Goal: Transaction & Acquisition: Purchase product/service

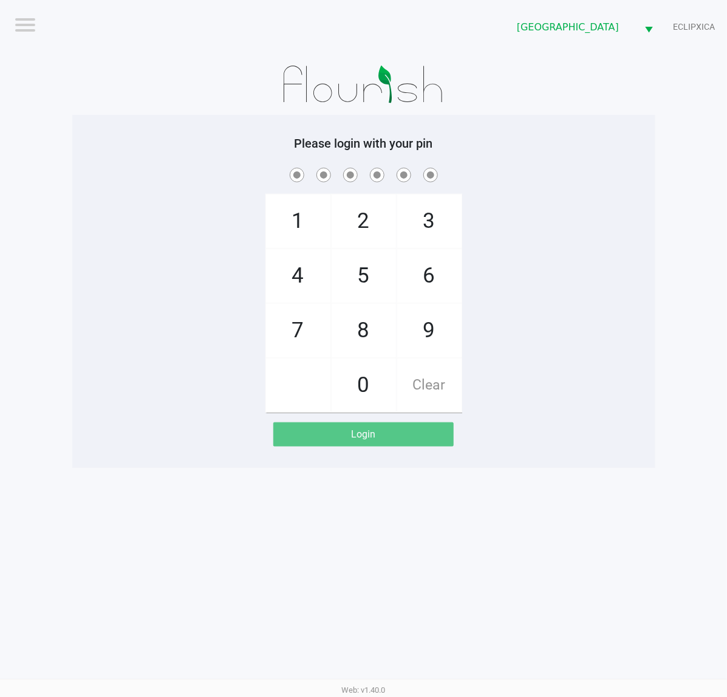
click at [642, 158] on div "Please login with your pin 1 4 7 2 5 8 0 3 6 9 Clear Login" at bounding box center [363, 291] width 583 height 310
click at [630, 149] on h5 "Please login with your pin" at bounding box center [363, 143] width 565 height 15
checkbox input "true"
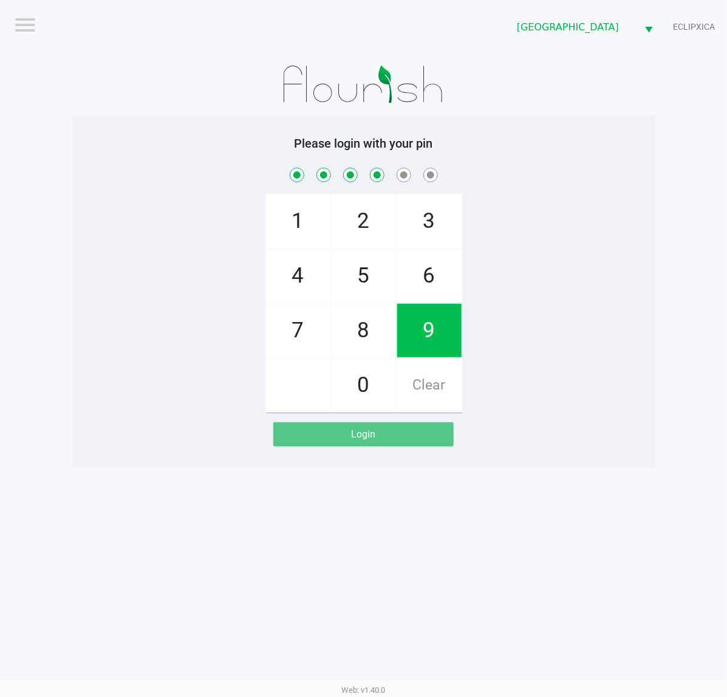
checkbox input "true"
checkbox input "false"
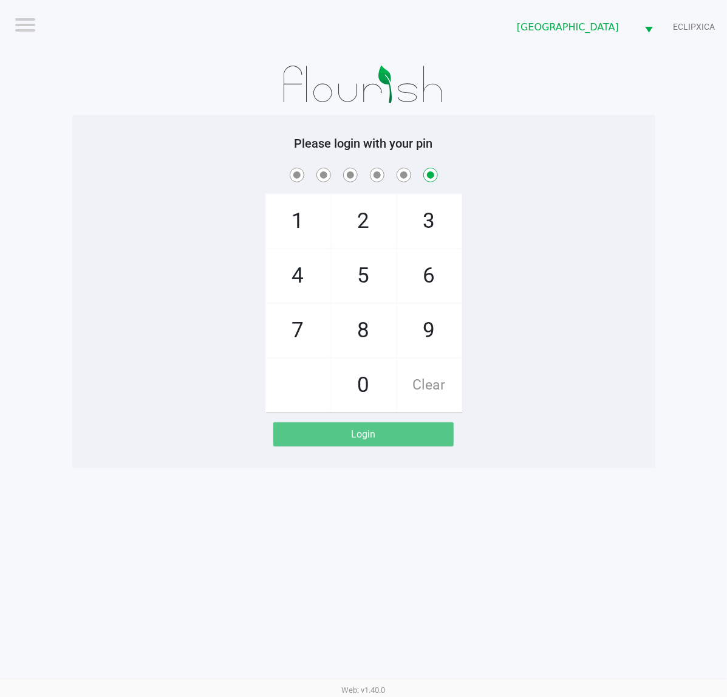
checkbox input "false"
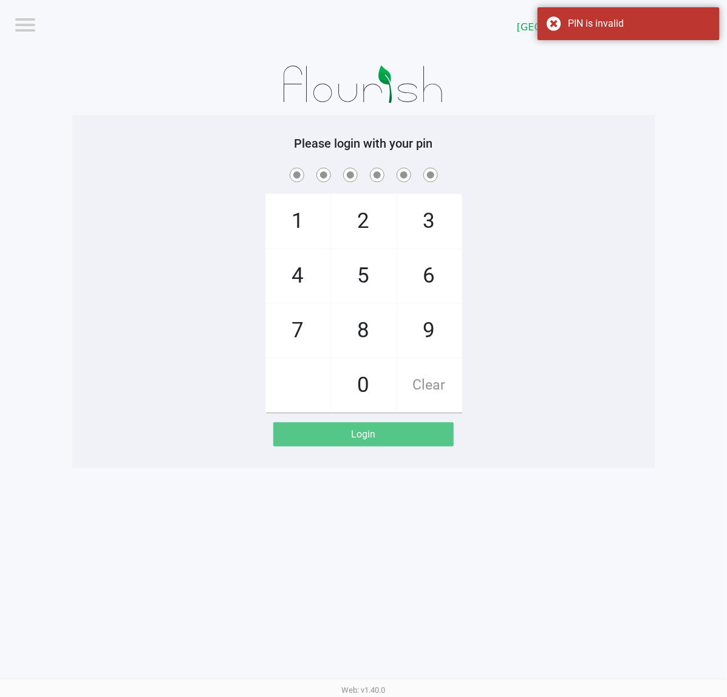
click at [168, 98] on div at bounding box center [363, 84] width 583 height 61
checkbox input "true"
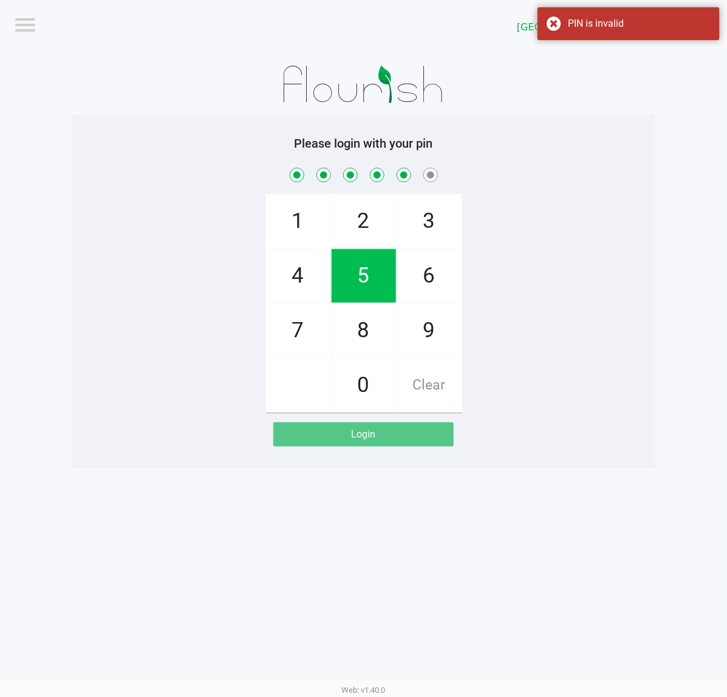
checkbox input "true"
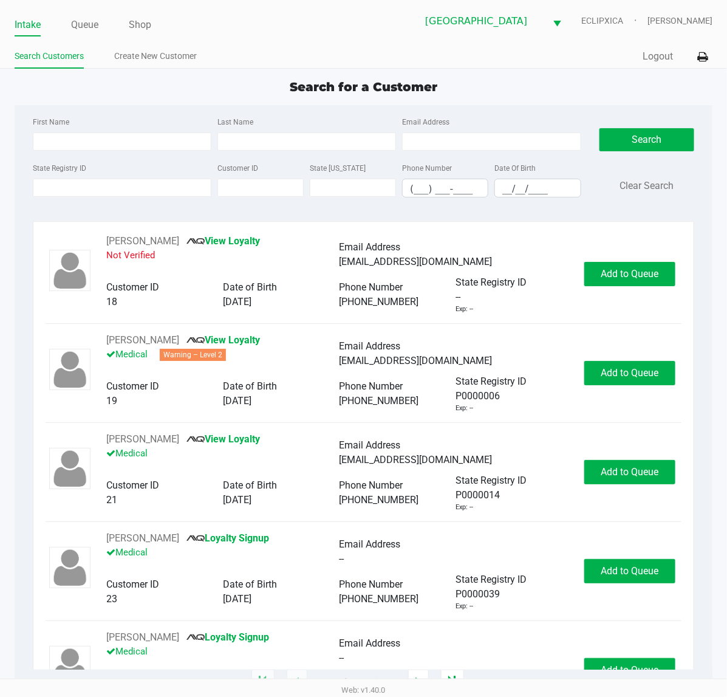
click at [343, 109] on div "First Name Last Name Email Address State Registry ID Customer ID State [US_STAT…" at bounding box center [364, 160] width 680 height 111
type input "[PERSON_NAME]"
type input "[DATE]"
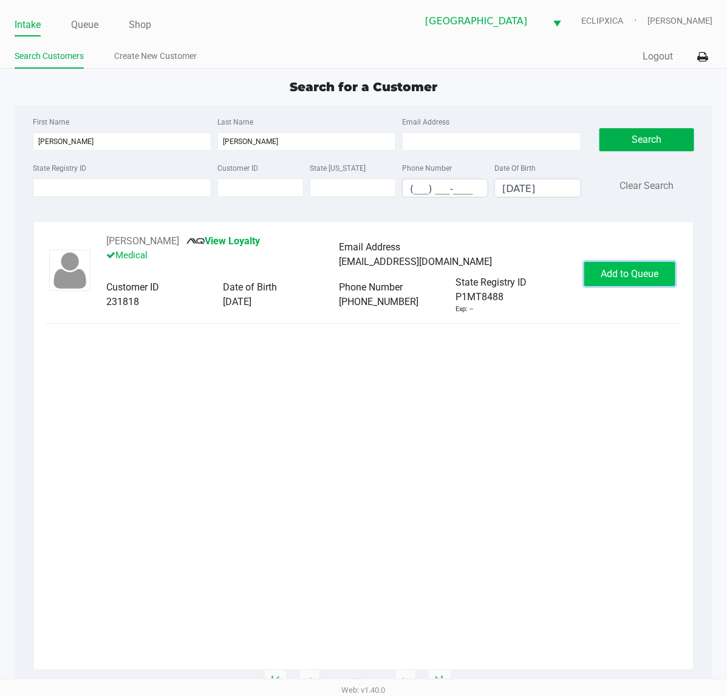
click at [609, 277] on span "Add to Queue" at bounding box center [630, 274] width 58 height 12
click at [609, 277] on div "Add to Queue" at bounding box center [629, 274] width 91 height 24
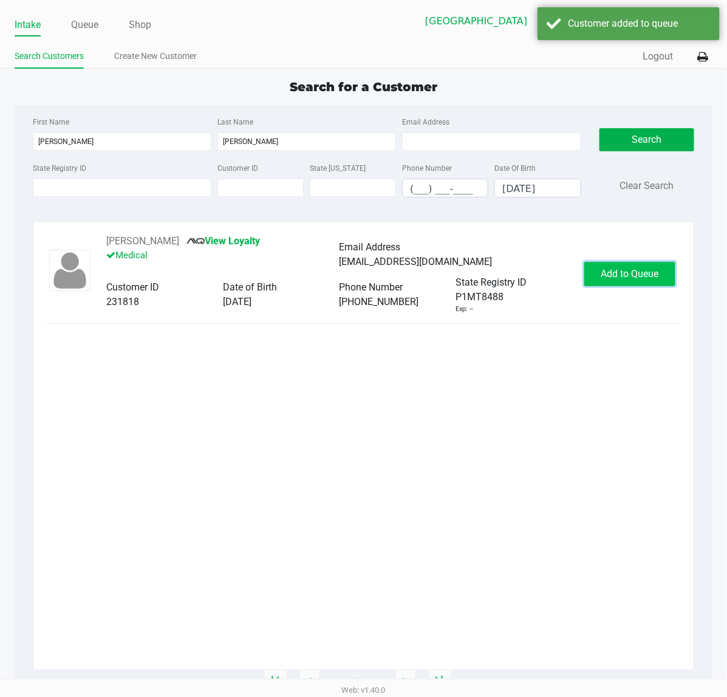
click at [609, 277] on span "Add to Queue" at bounding box center [630, 274] width 58 height 12
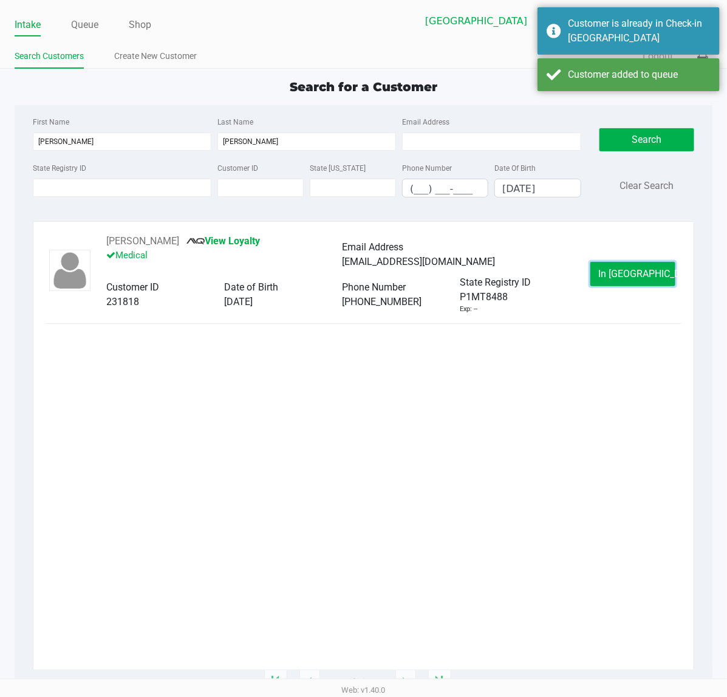
click at [609, 277] on button "In [GEOGRAPHIC_DATA]" at bounding box center [632, 274] width 85 height 24
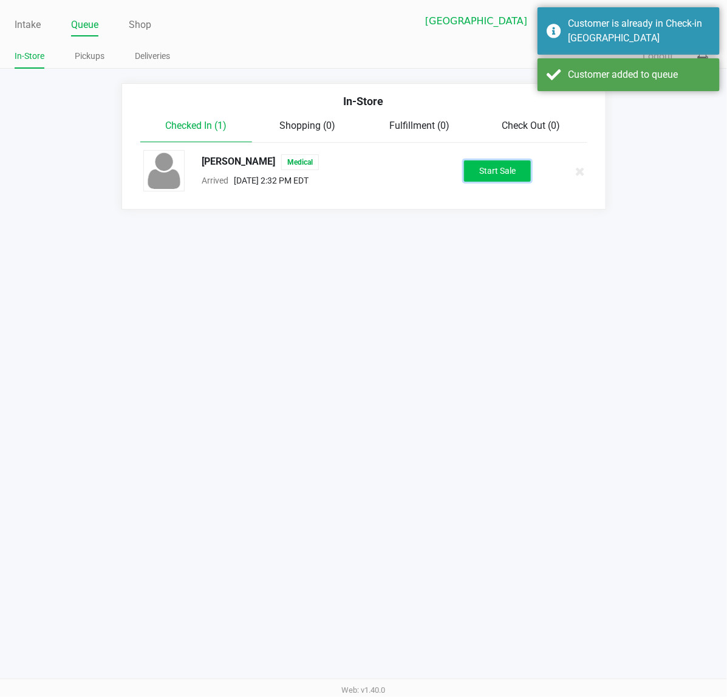
click at [502, 169] on button "Start Sale" at bounding box center [497, 170] width 67 height 21
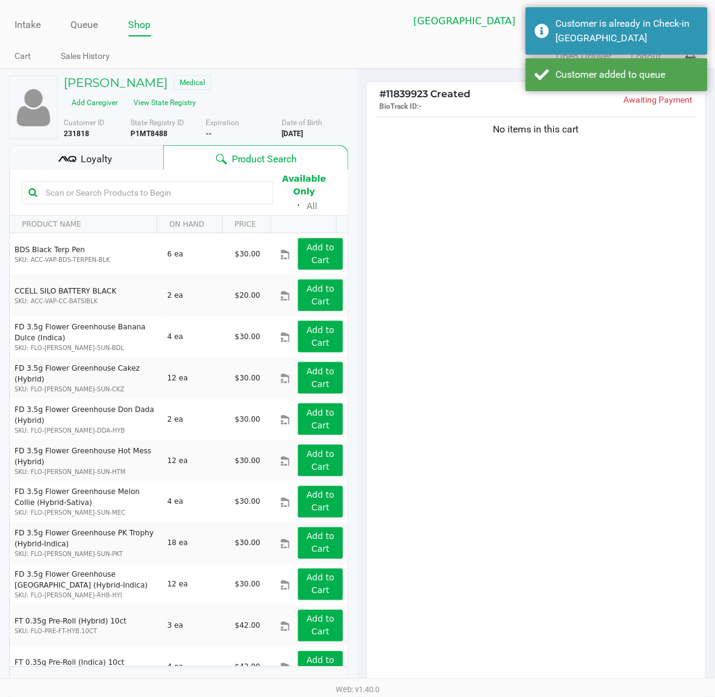
click at [98, 189] on input "text" at bounding box center [154, 192] width 226 height 18
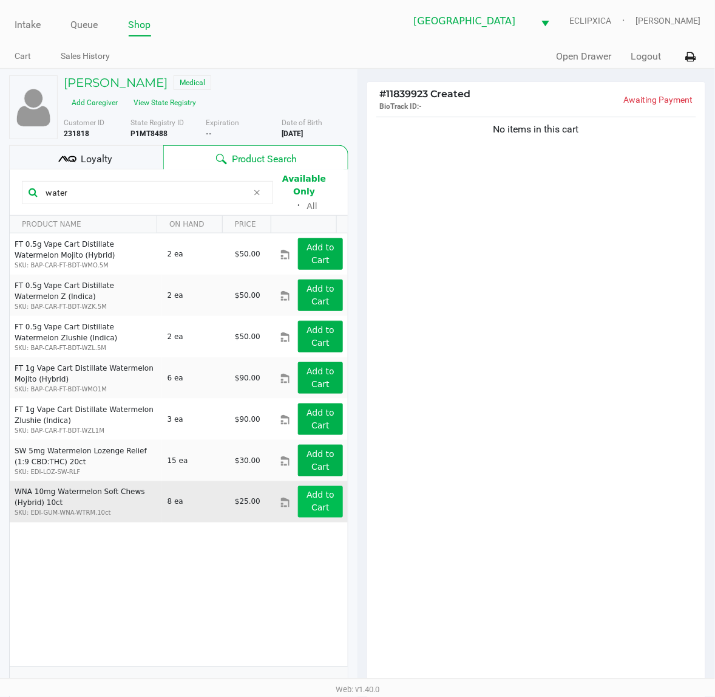
type input "water"
click at [313, 497] on app-button-loader "Add to Cart" at bounding box center [321, 501] width 28 height 22
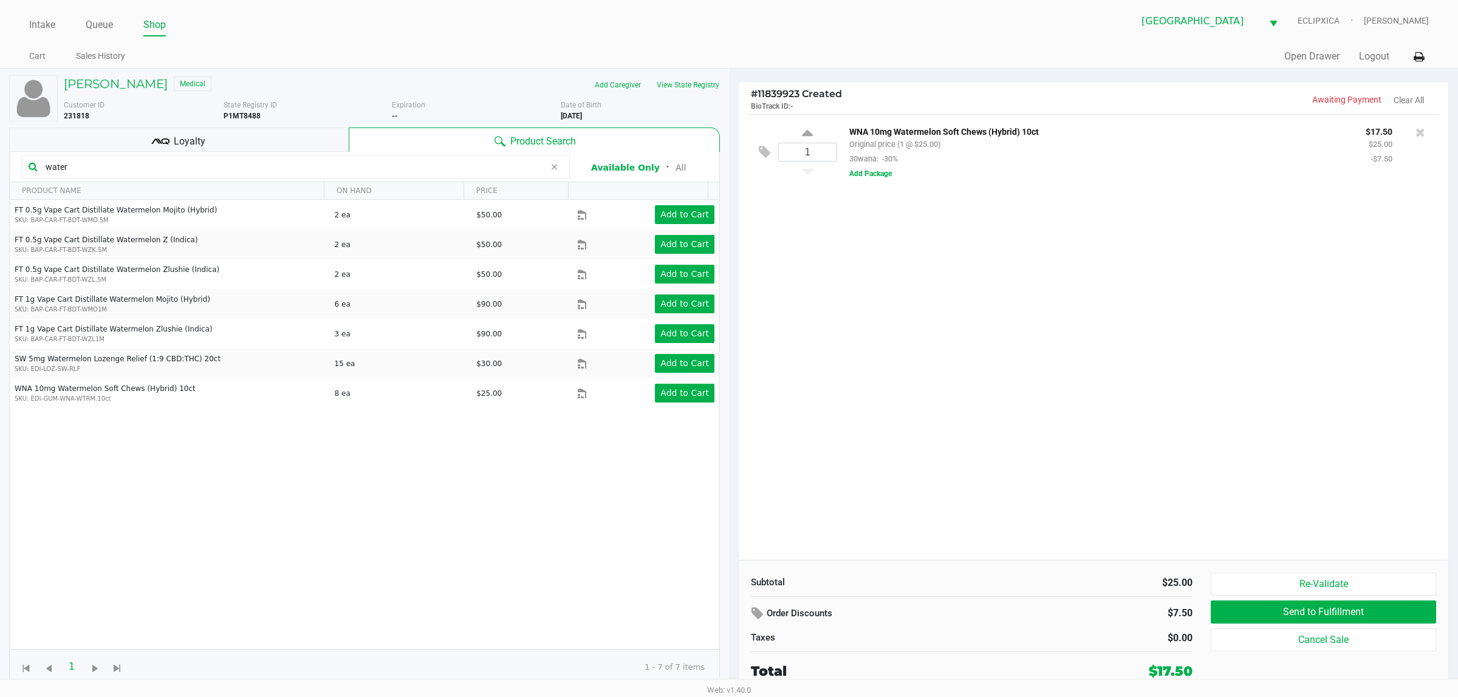
click at [320, 146] on div "Loyalty" at bounding box center [178, 140] width 339 height 24
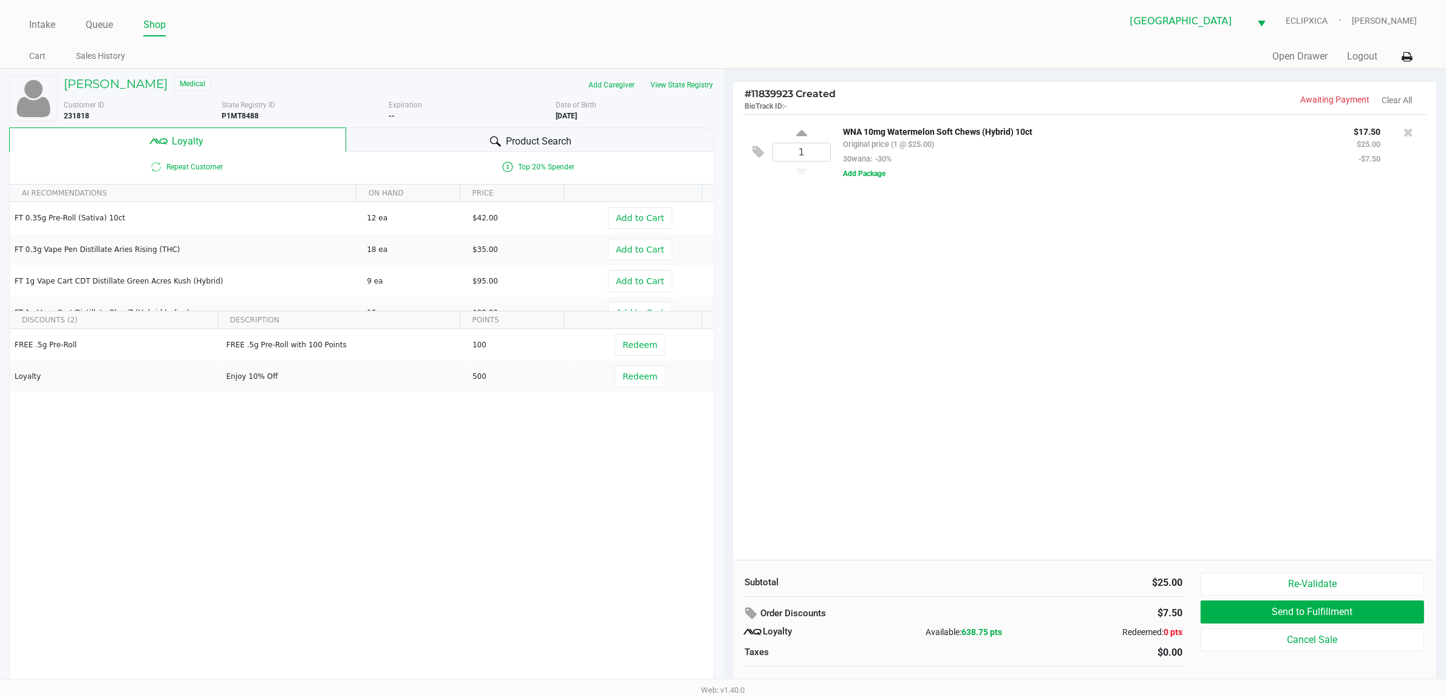
click at [558, 143] on span "Product Search" at bounding box center [539, 141] width 66 height 15
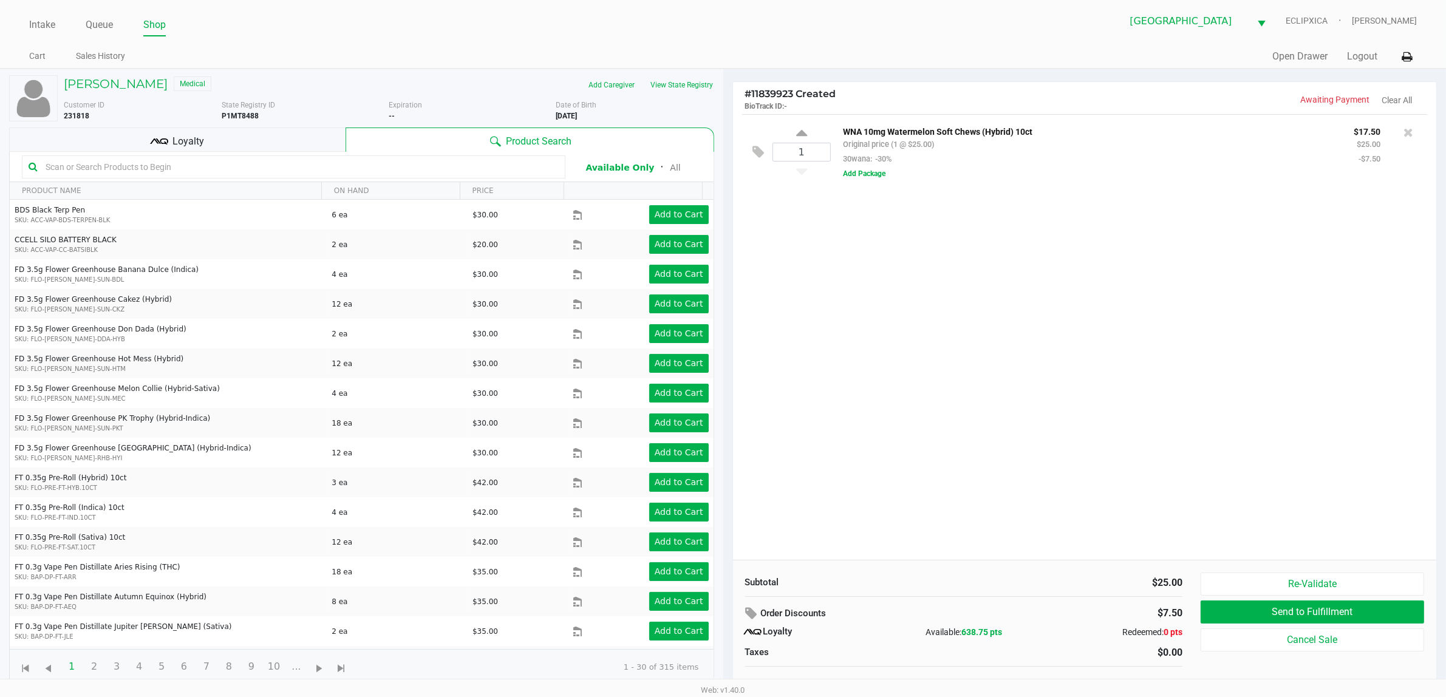
click at [307, 168] on input "text" at bounding box center [300, 167] width 518 height 18
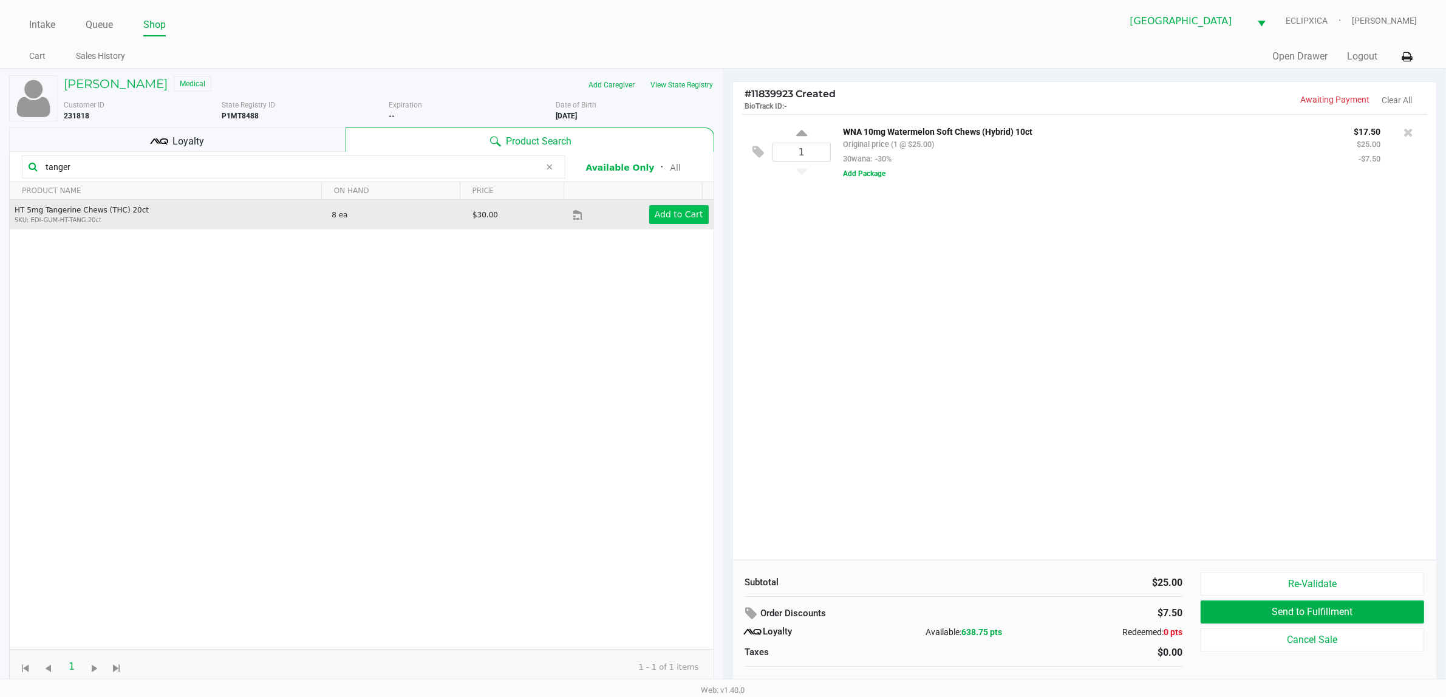
type input "tanger"
click at [683, 219] on app-button-loader "Add to Cart" at bounding box center [679, 215] width 49 height 10
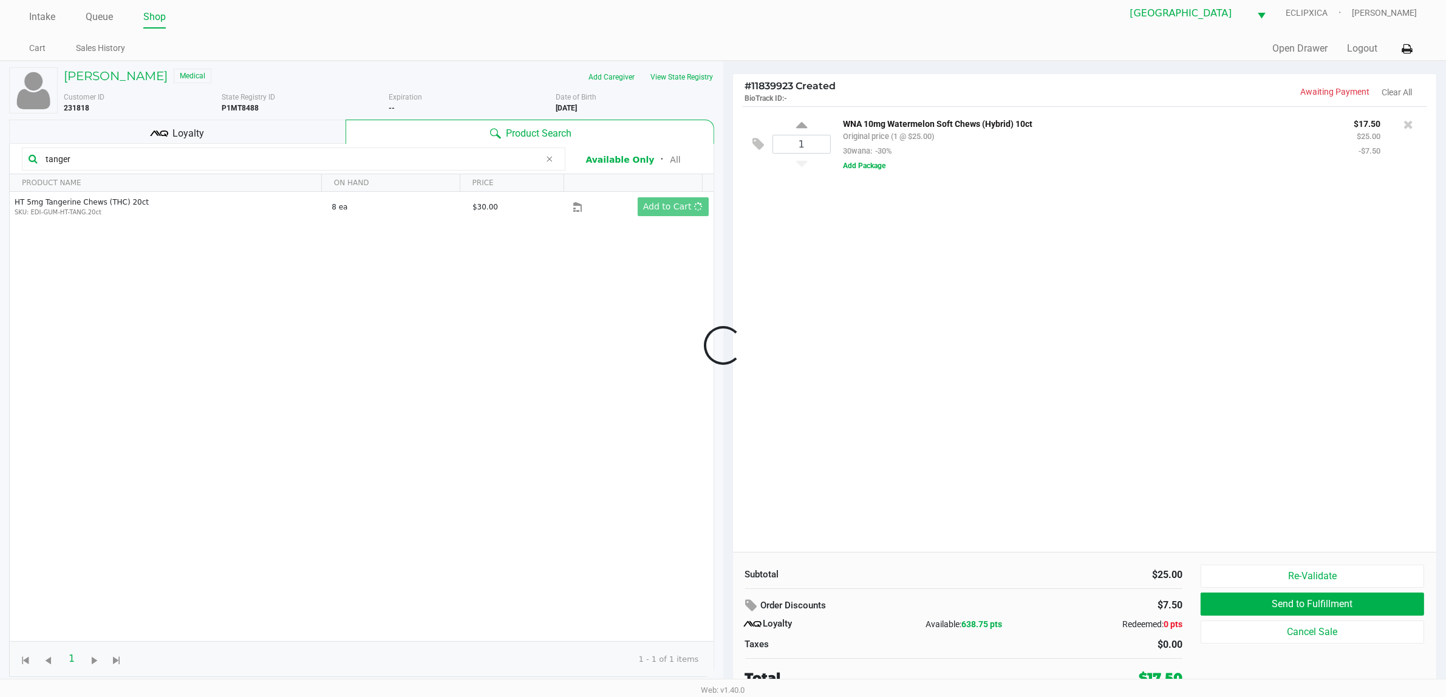
scroll to position [13, 0]
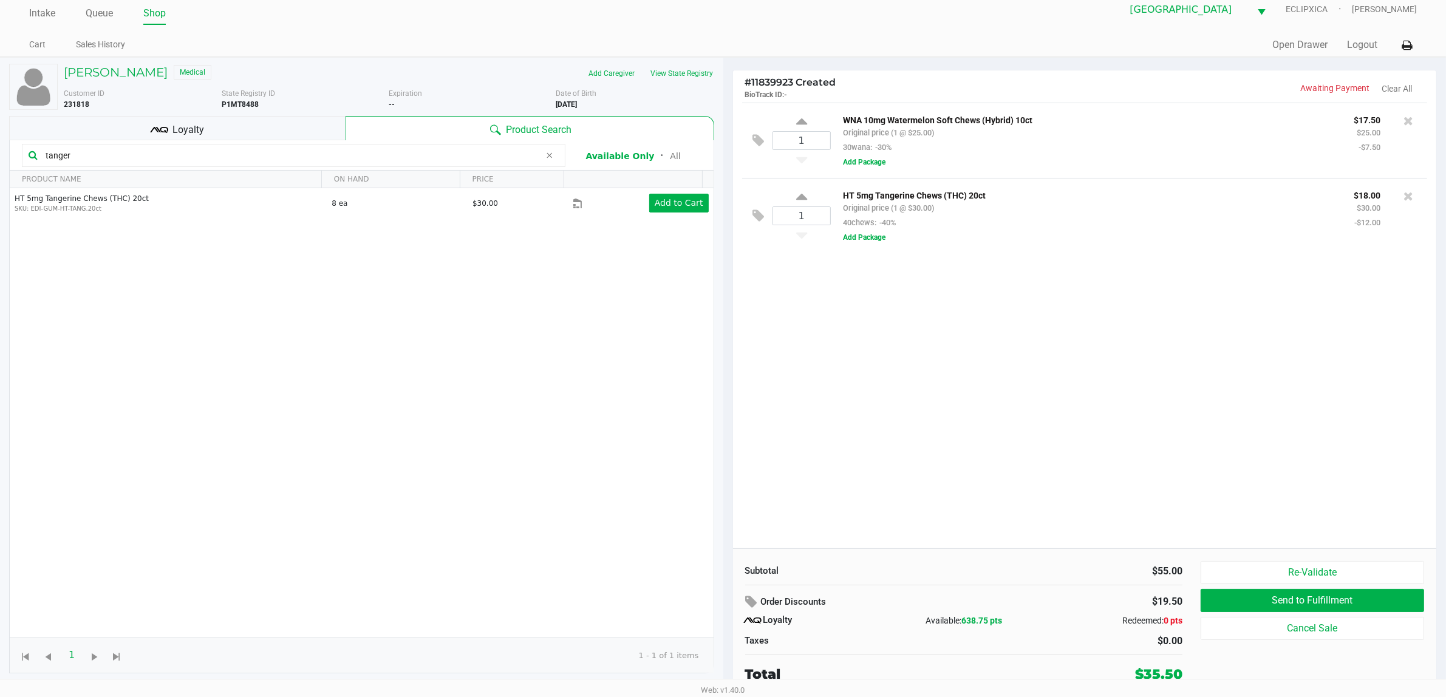
click at [255, 131] on div "Loyalty" at bounding box center [177, 128] width 336 height 24
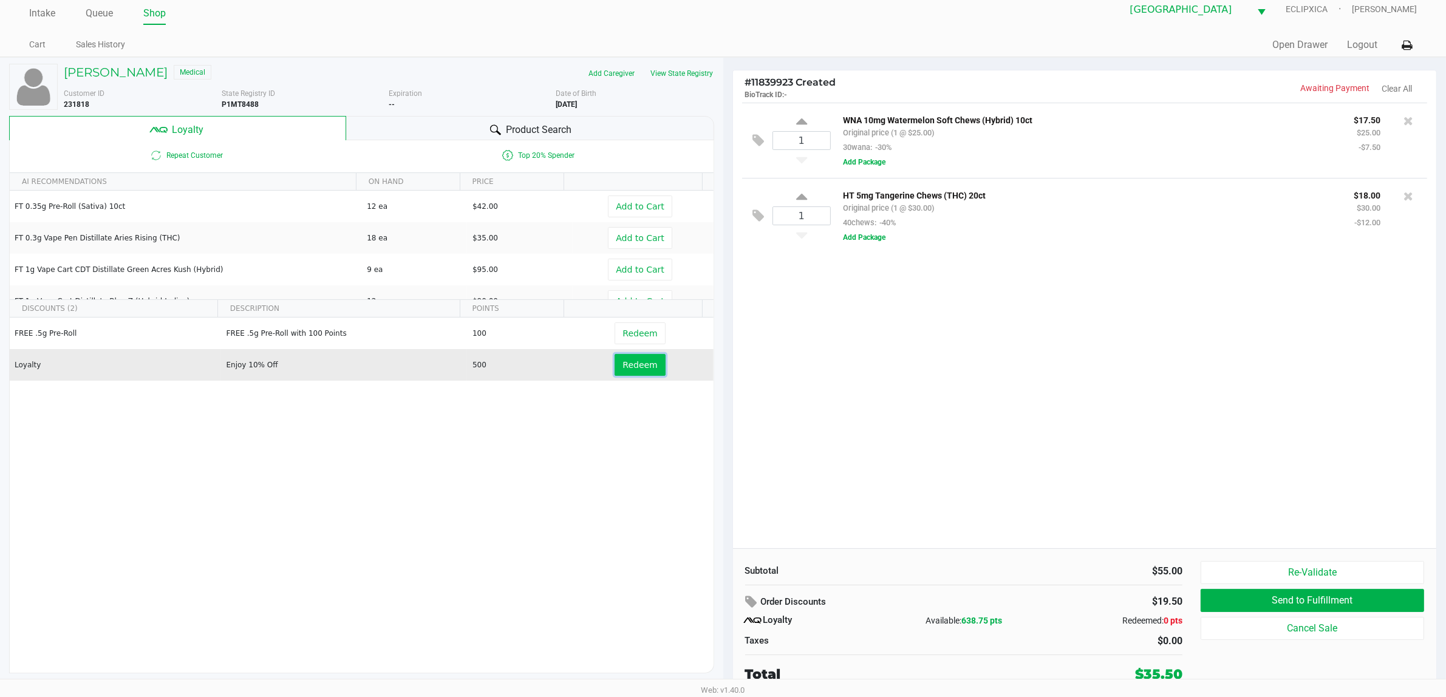
click at [633, 368] on span "Redeem" at bounding box center [640, 365] width 35 height 10
click at [726, 394] on div "1 WNA 10mg Watermelon Soft Chews (Hybrid) 10ct Original price (1 @ $25.00) 30wa…" at bounding box center [1085, 326] width 704 height 446
click at [726, 454] on div "1 WNA 10mg Watermelon Soft Chews (Hybrid) 10ct Original price (1 @ $25.00) 30wa…" at bounding box center [1085, 326] width 704 height 446
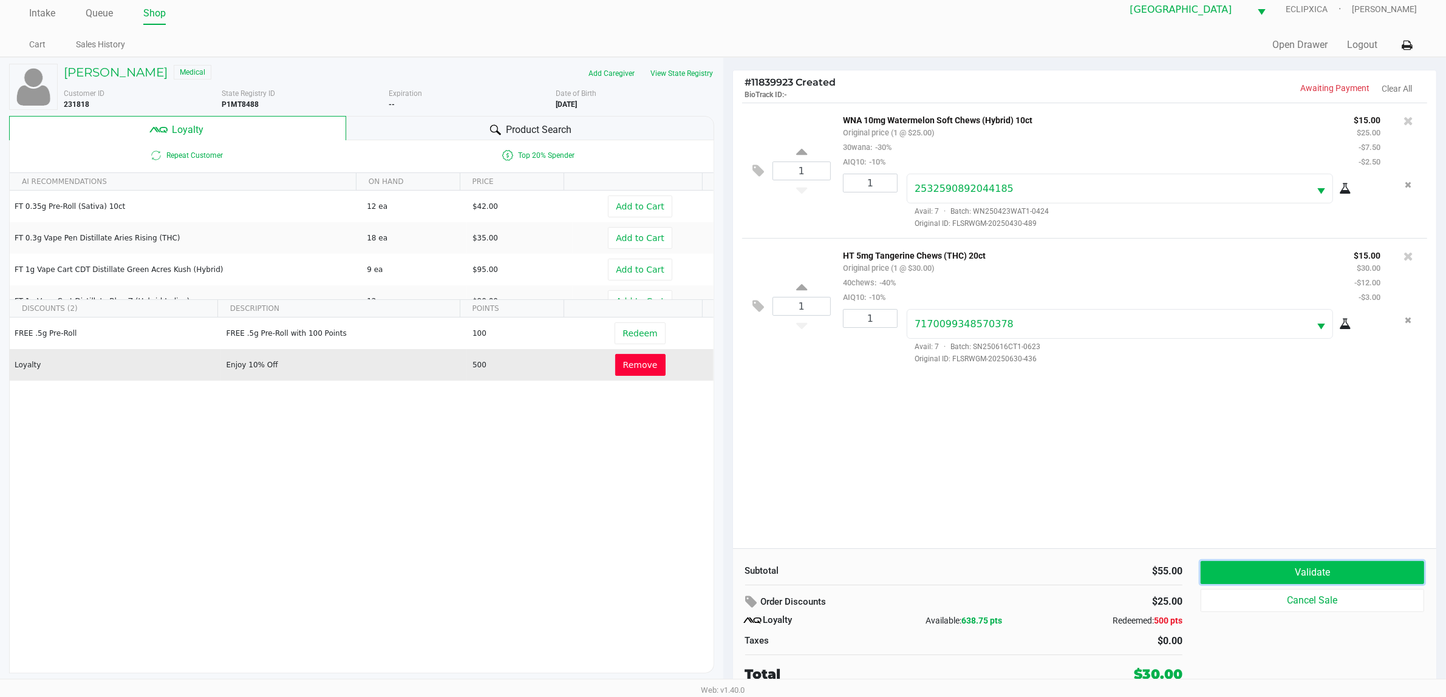
drag, startPoint x: 1207, startPoint y: 569, endPoint x: 1192, endPoint y: 570, distance: 15.2
click at [726, 570] on button "Validate" at bounding box center [1312, 572] width 223 height 23
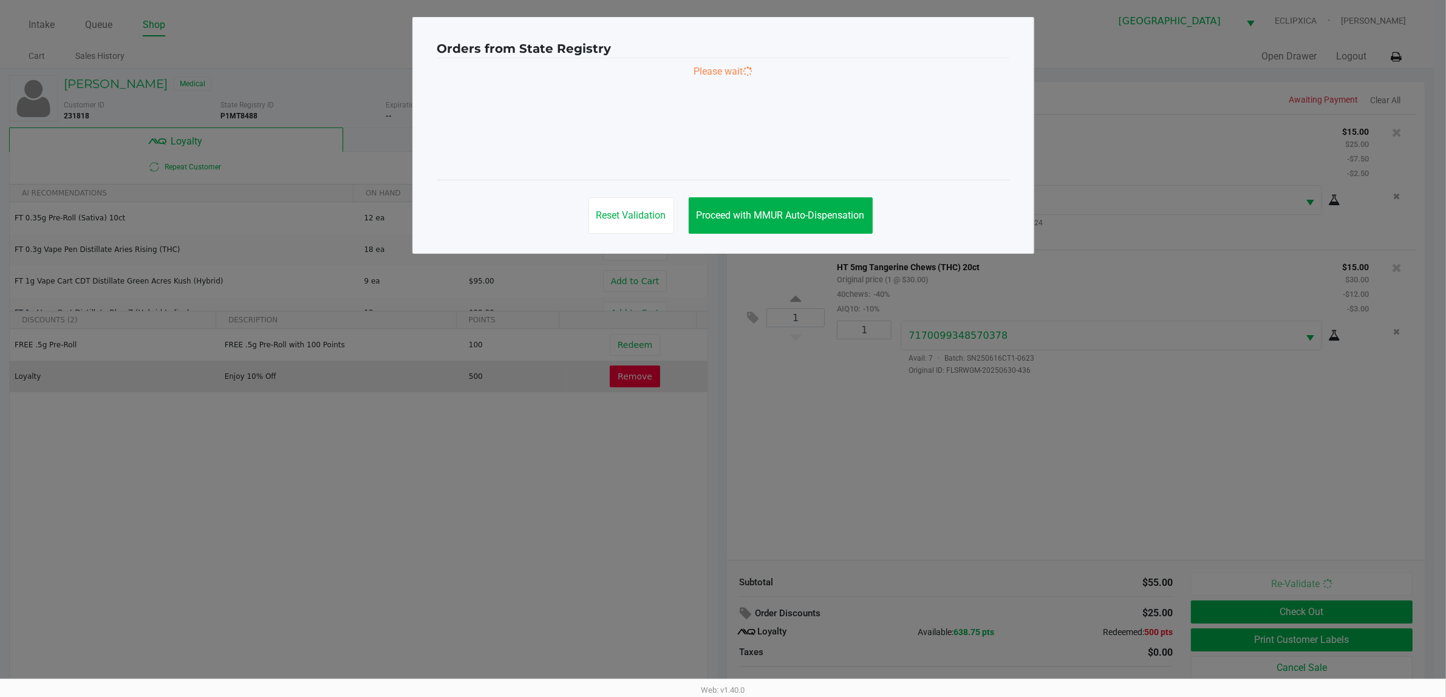
scroll to position [0, 0]
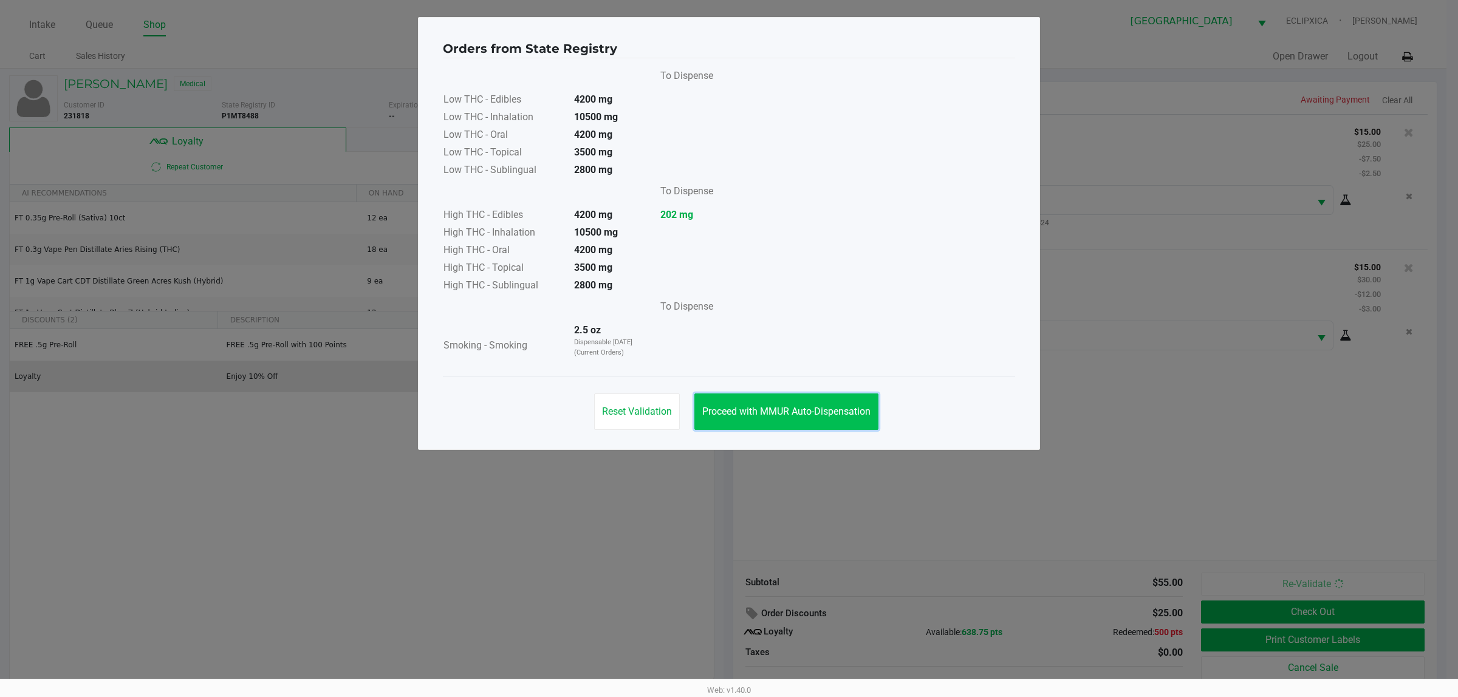
click at [726, 418] on button "Proceed with MMUR Auto-Dispensation" at bounding box center [786, 412] width 184 height 36
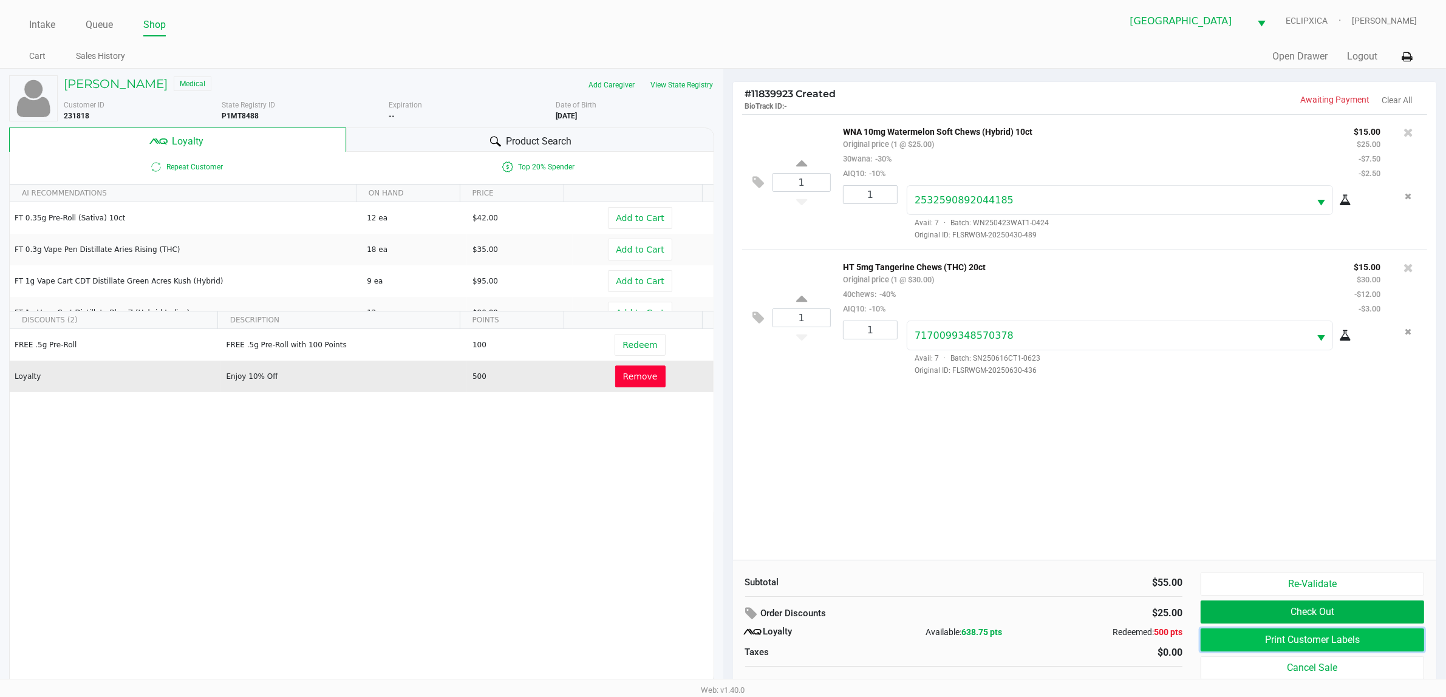
click at [726, 644] on button "Print Customer Labels" at bounding box center [1312, 640] width 223 height 23
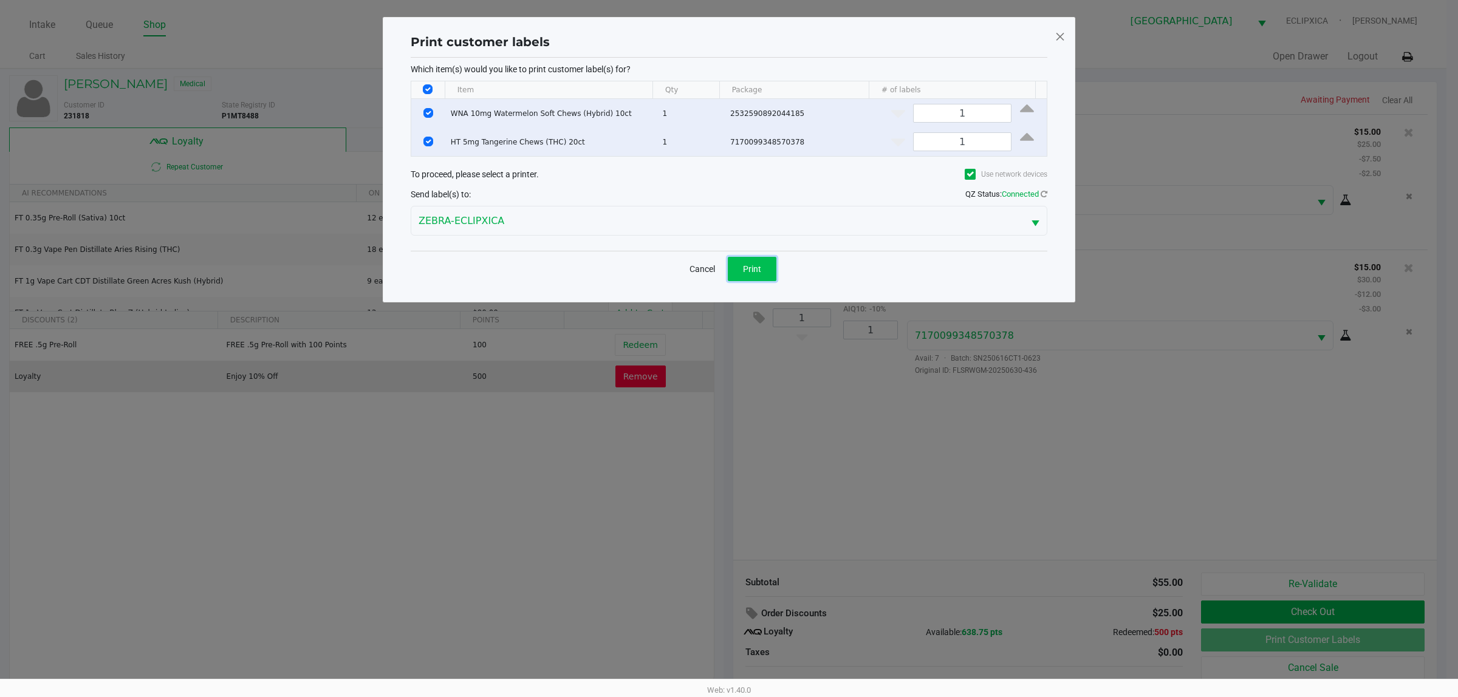
click at [726, 270] on span "Print" at bounding box center [752, 269] width 18 height 10
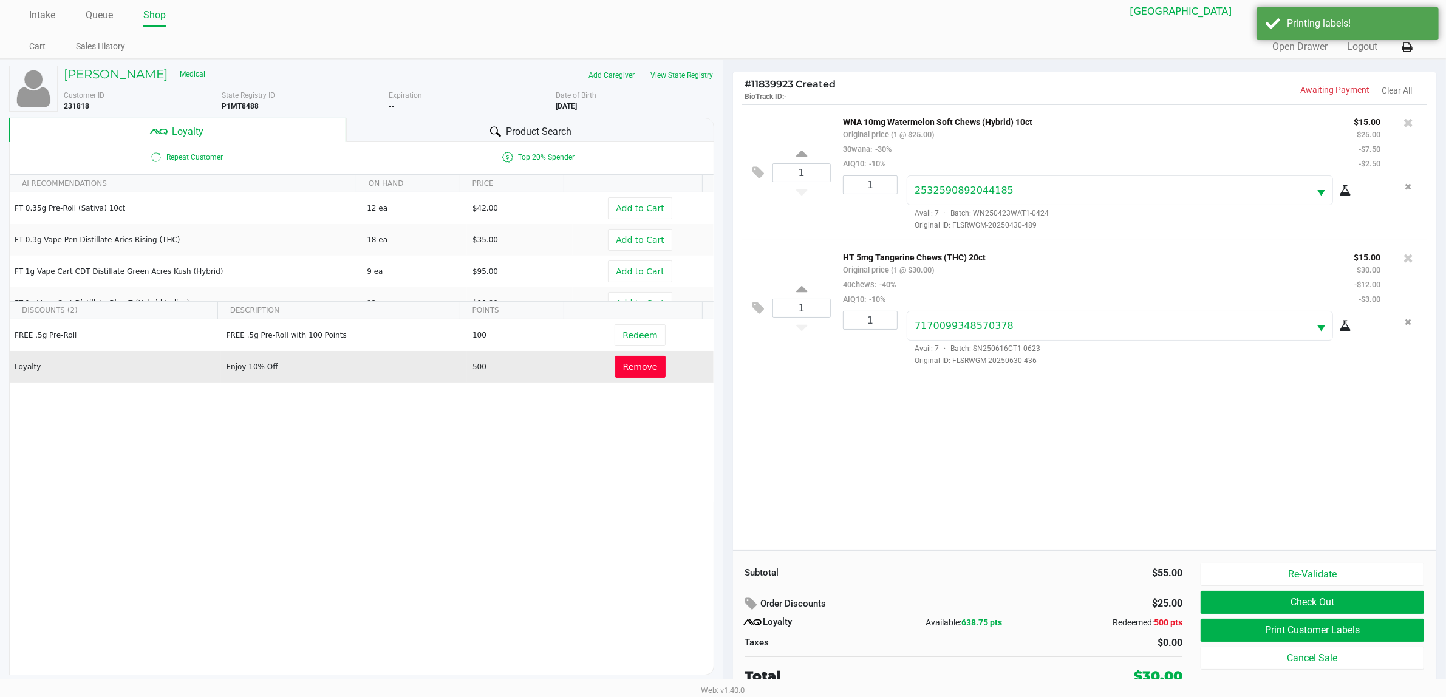
scroll to position [13, 0]
click at [726, 605] on button "Check Out" at bounding box center [1312, 600] width 223 height 23
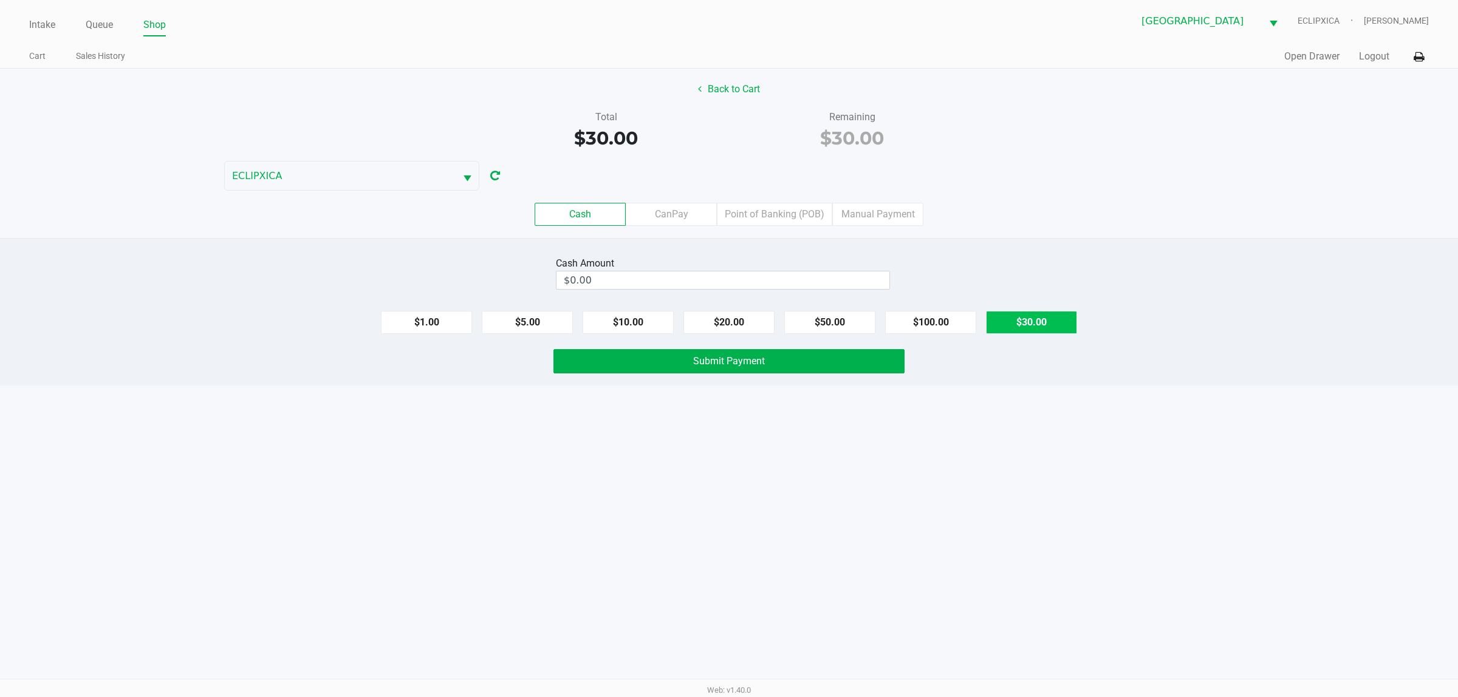
click at [726, 331] on button "$30.00" at bounding box center [1031, 322] width 91 height 23
type input "$30.00"
click at [726, 360] on button "Submit Payment" at bounding box center [728, 361] width 351 height 24
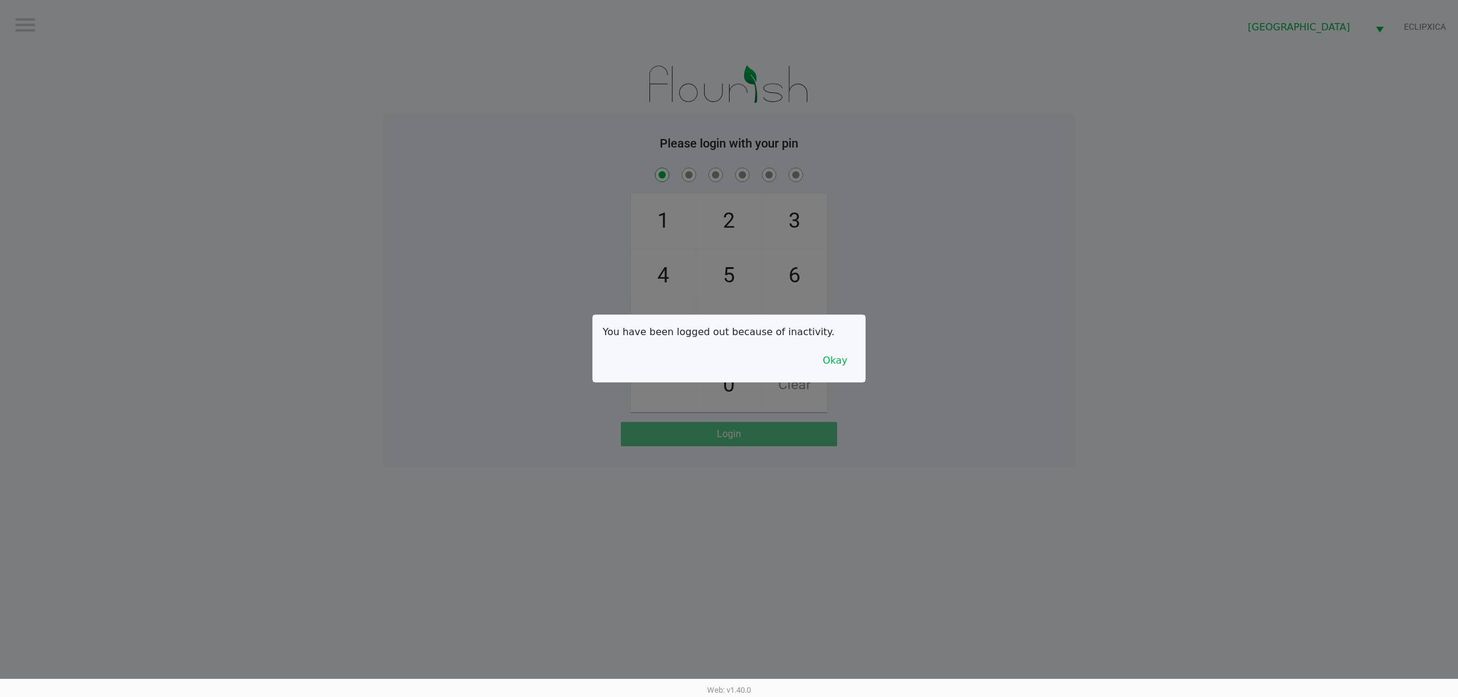
checkbox input "true"
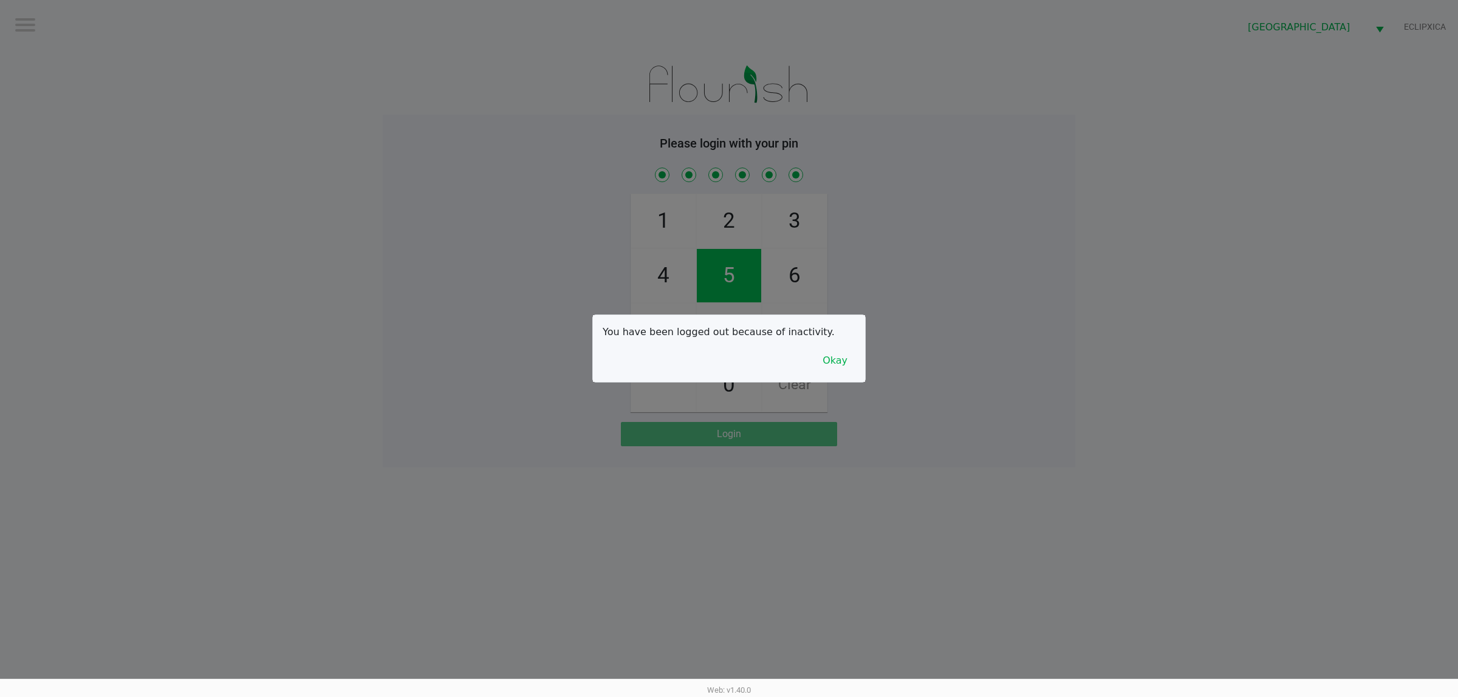
checkbox input "true"
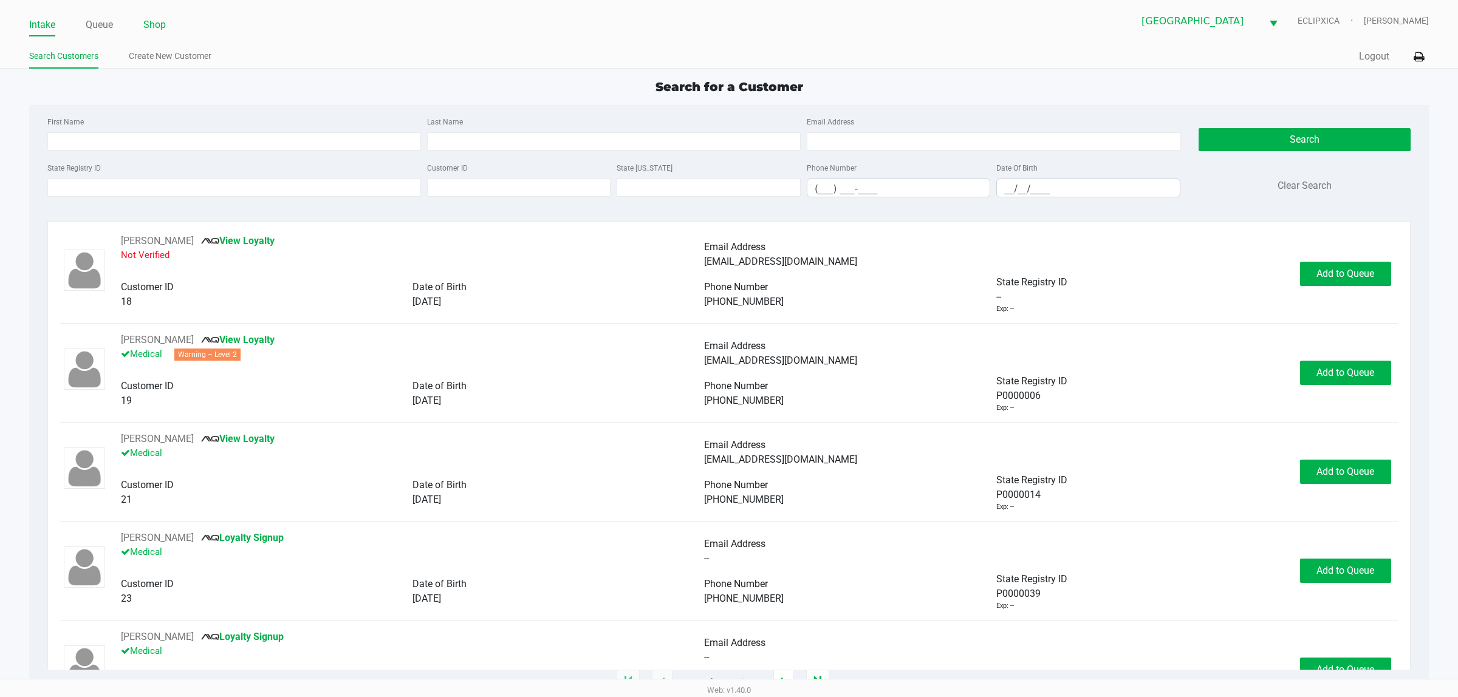
click at [165, 28] on link "Shop" at bounding box center [154, 24] width 22 height 17
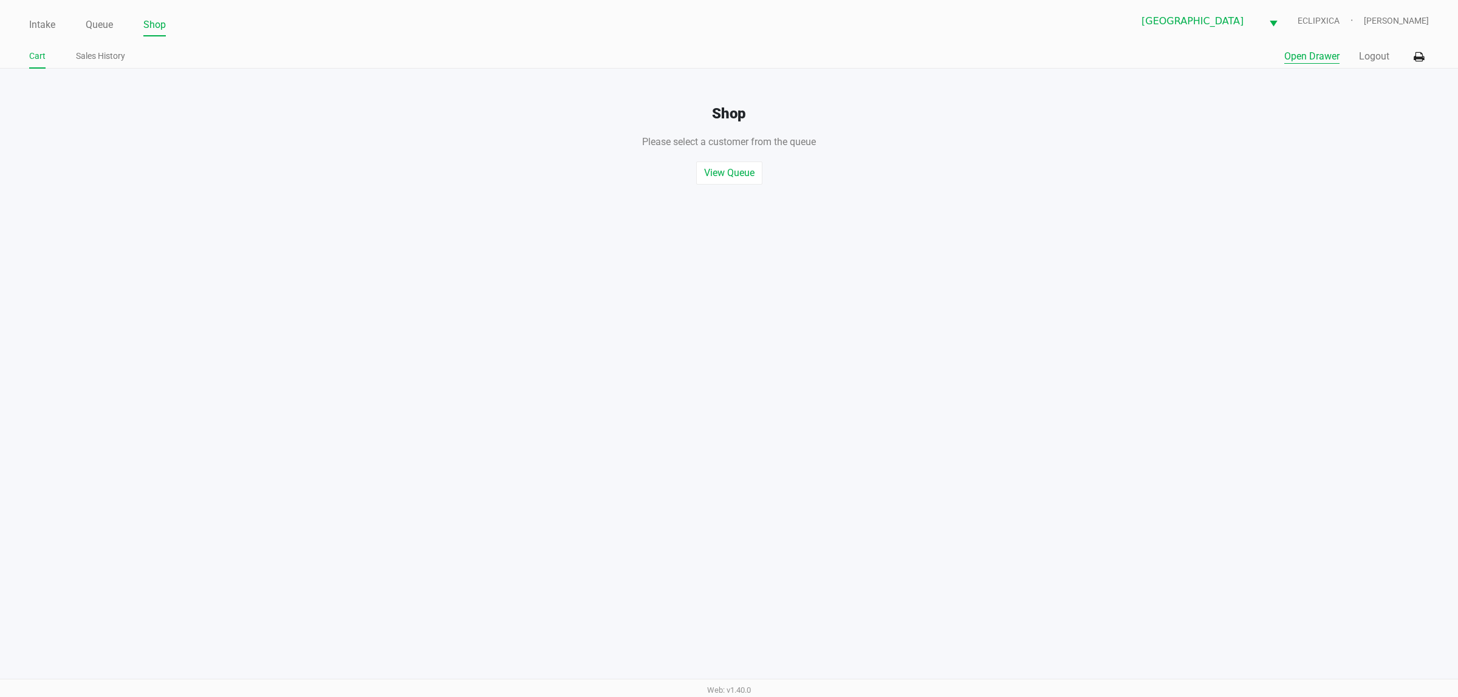
click at [726, 55] on button "Open Drawer" at bounding box center [1311, 56] width 55 height 15
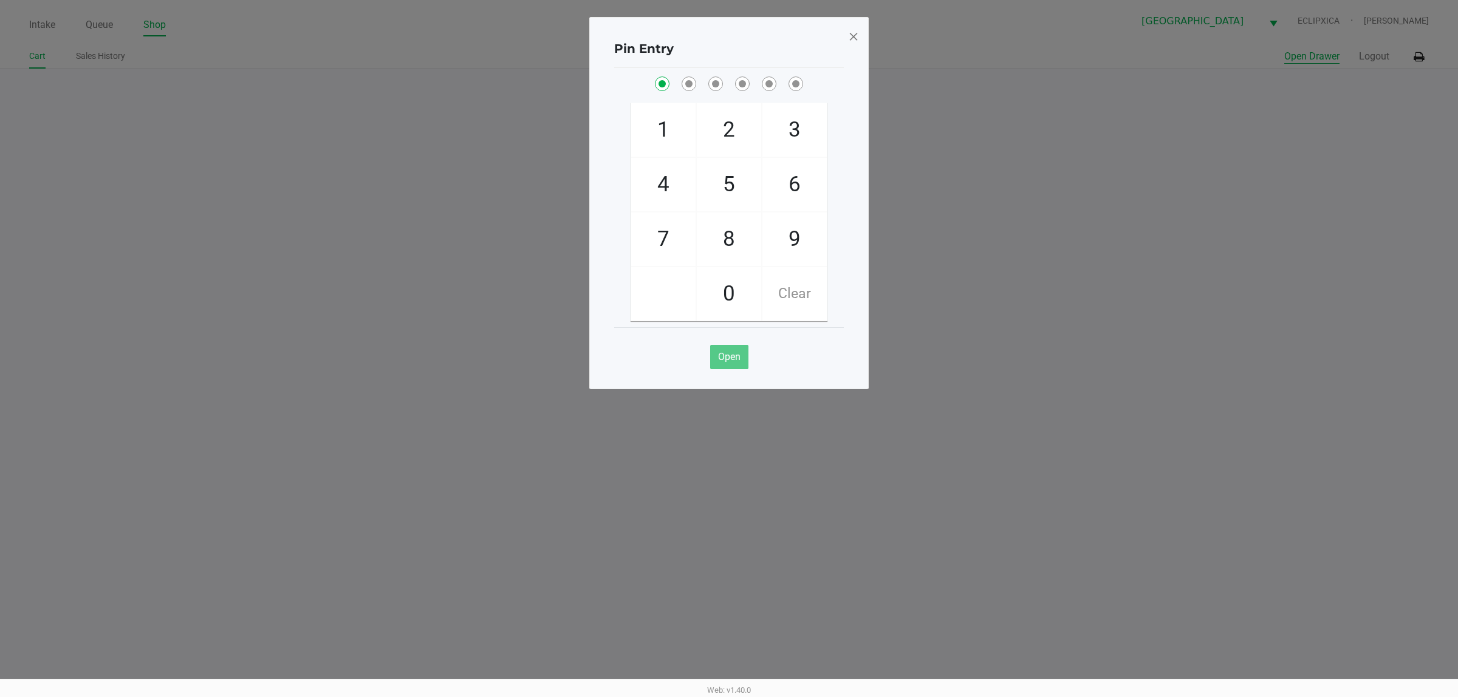
checkbox input "true"
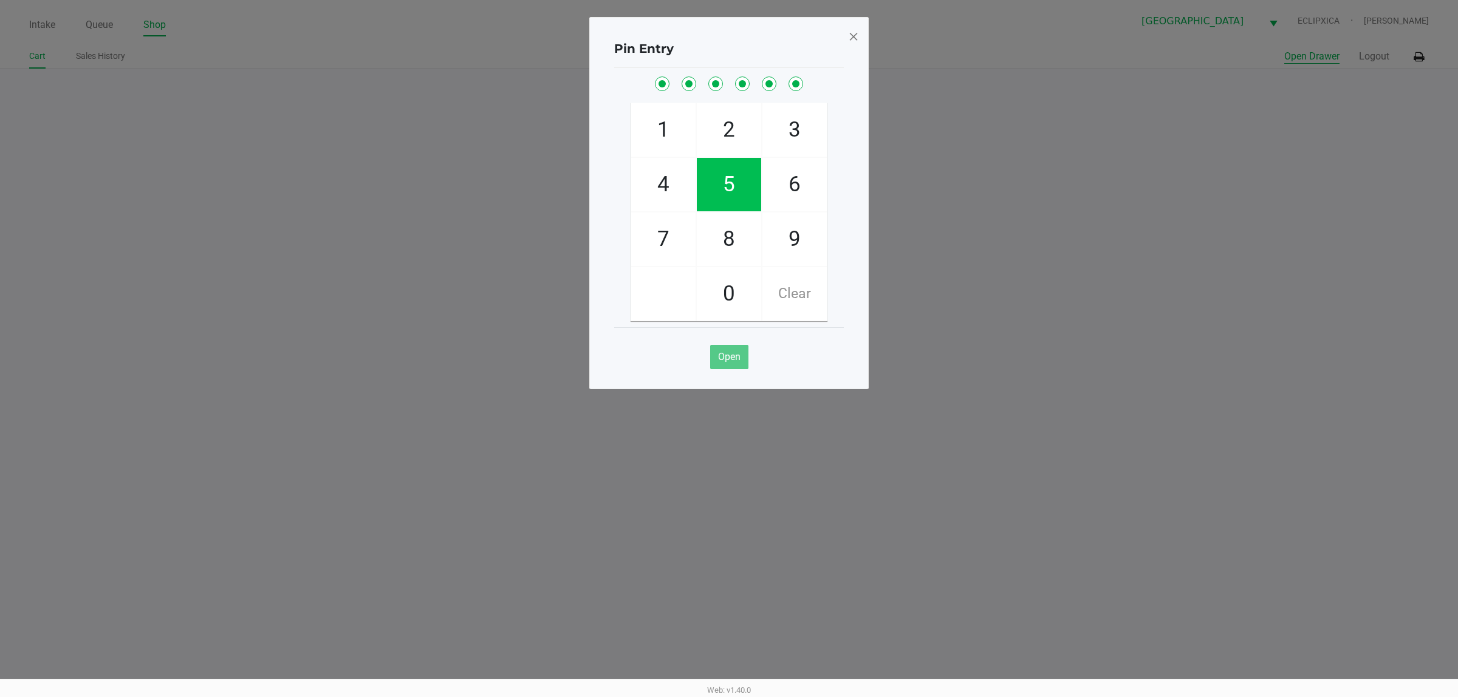
checkbox input "true"
click at [726, 49] on button "Open Drawer" at bounding box center [1311, 56] width 55 height 15
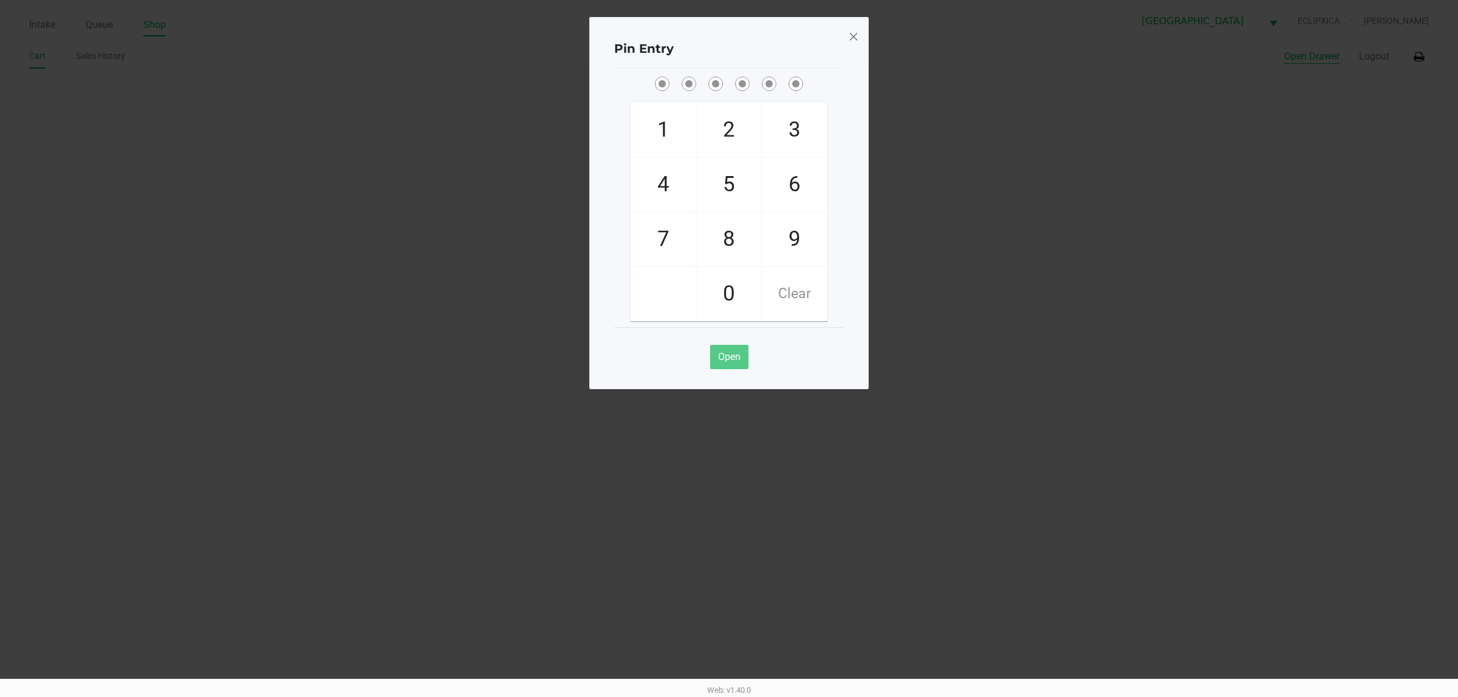
click at [726, 35] on span at bounding box center [853, 36] width 11 height 19
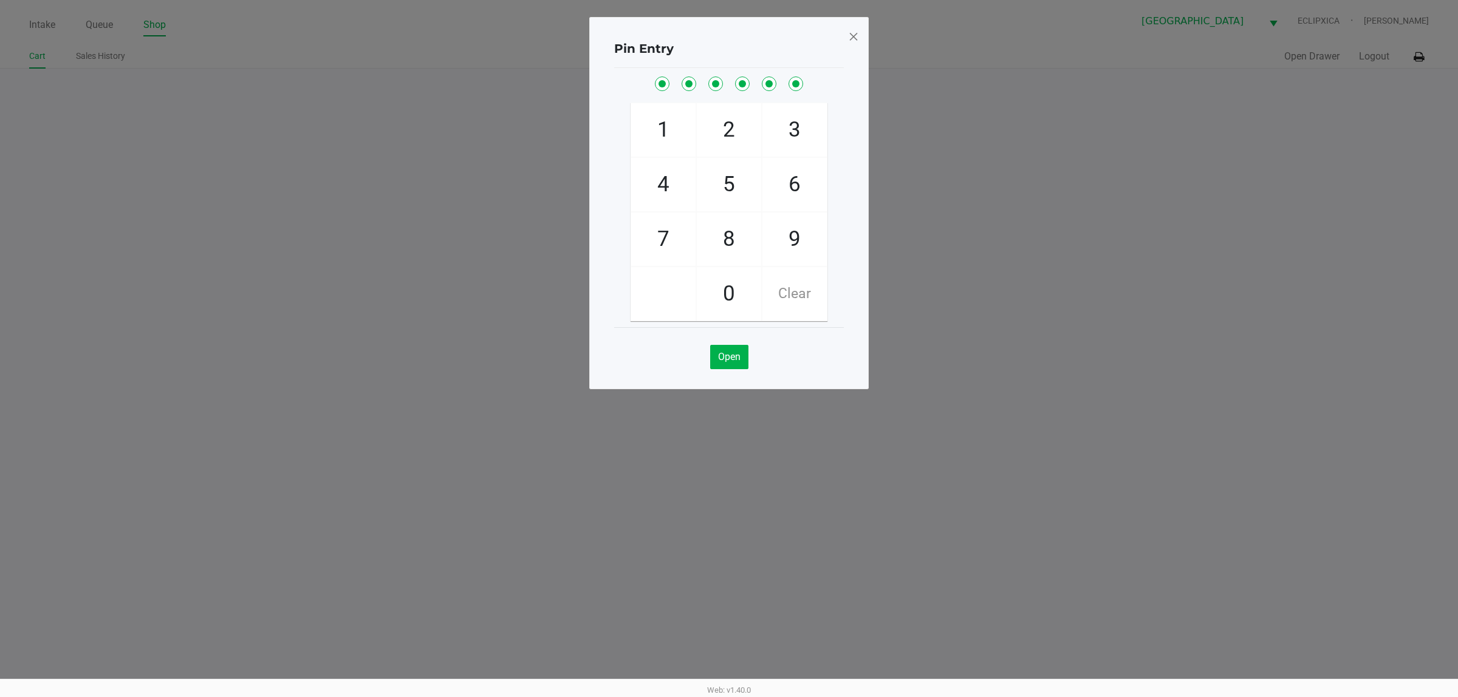
click at [726, 33] on span at bounding box center [853, 36] width 11 height 19
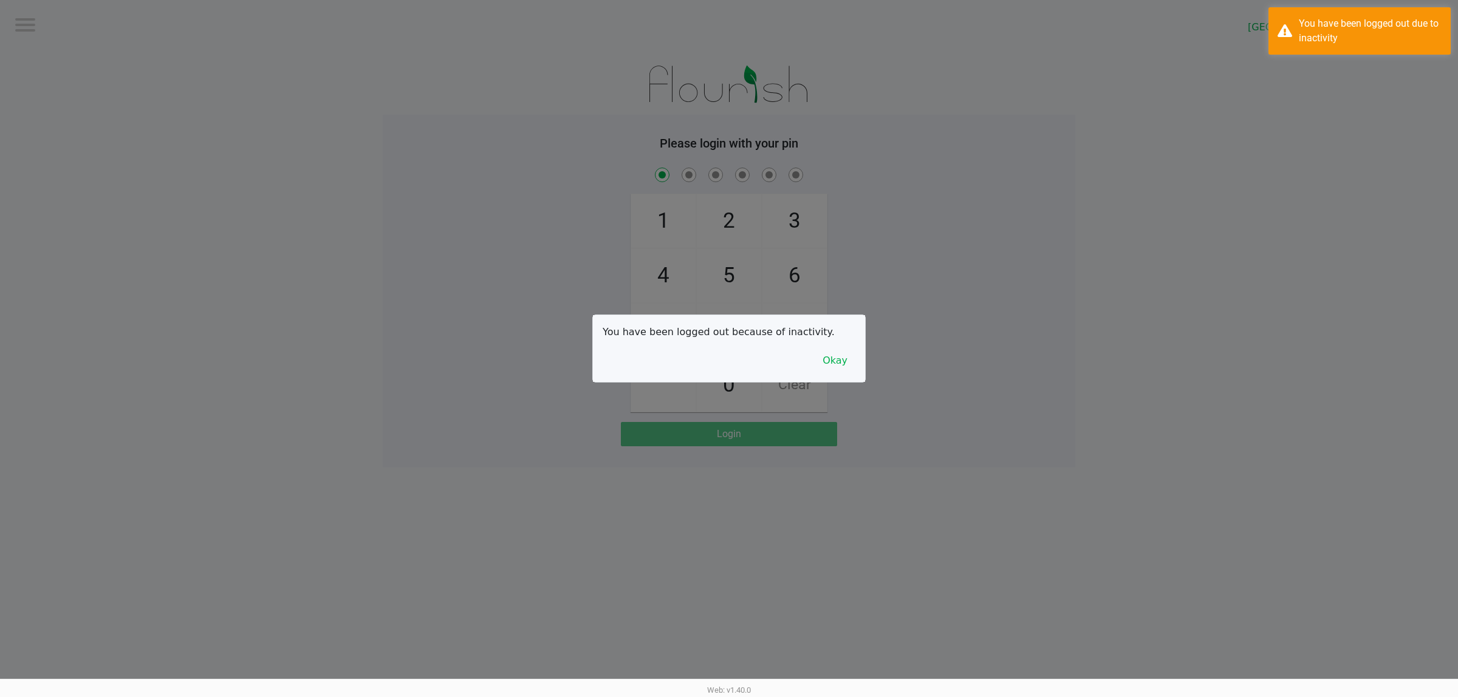
checkbox input "true"
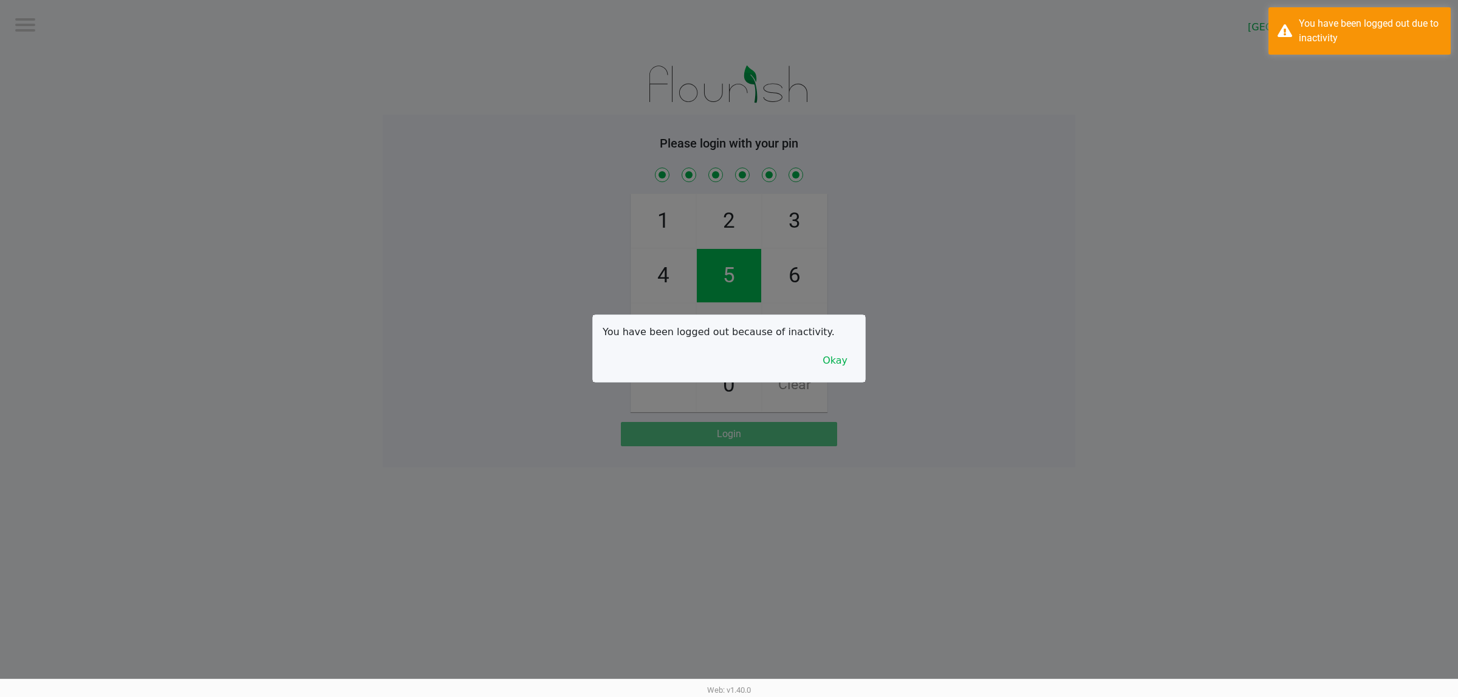
checkbox input "true"
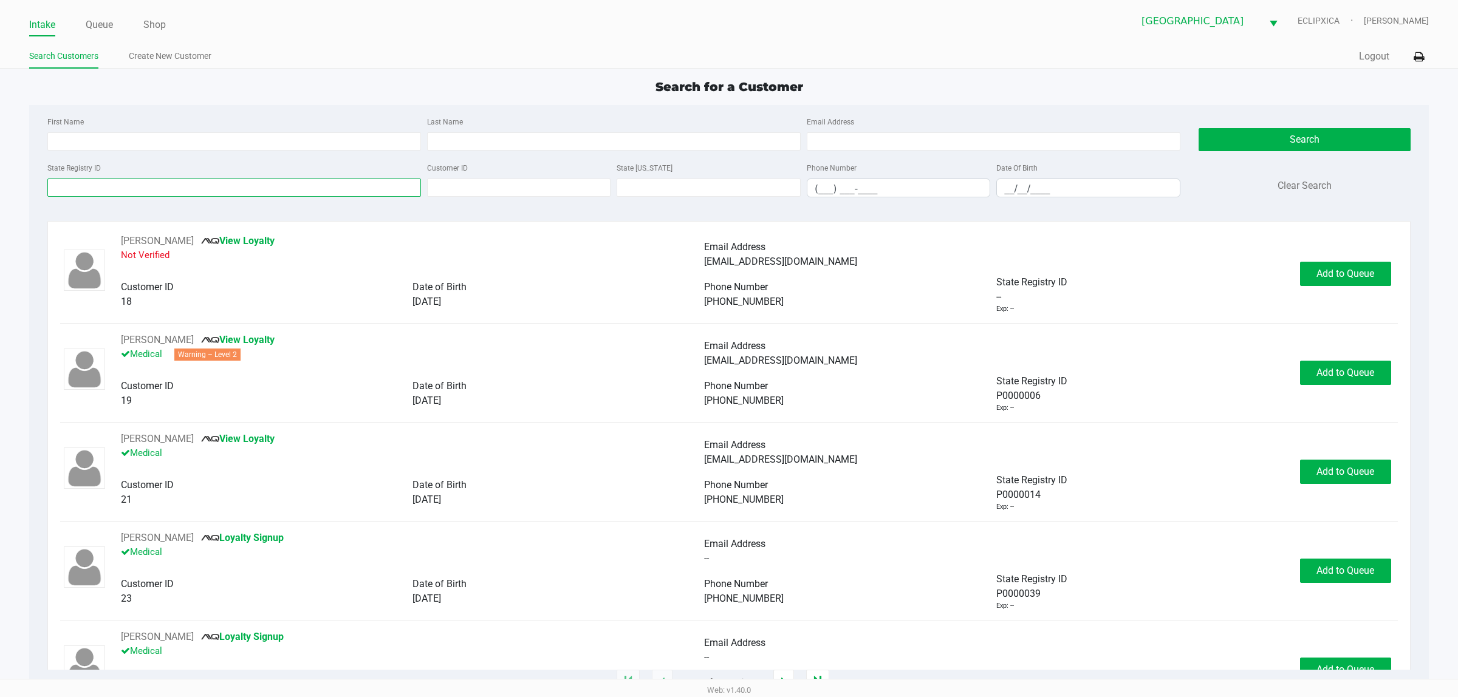
drag, startPoint x: 205, startPoint y: 184, endPoint x: 194, endPoint y: 188, distance: 11.7
click at [203, 186] on input "State Registry ID" at bounding box center [234, 188] width 374 height 18
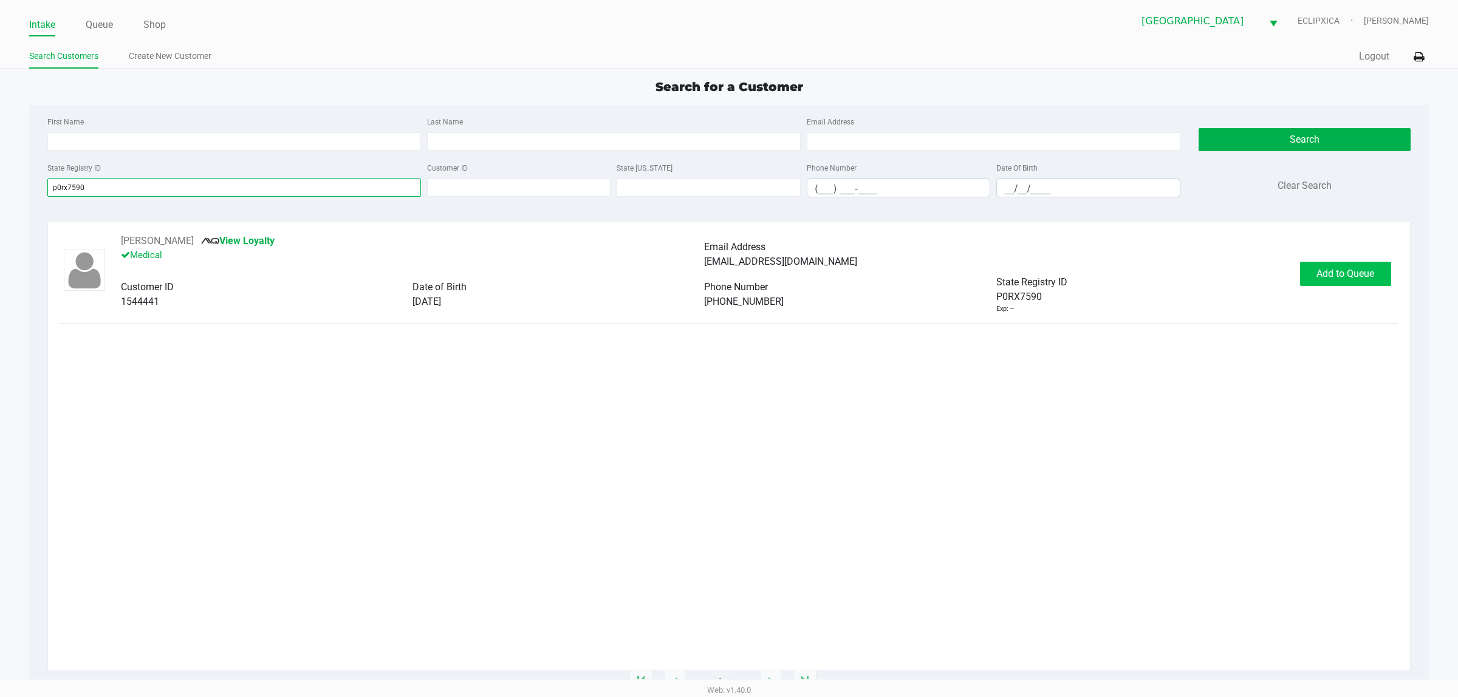
type input "p0rx7590"
click at [726, 272] on span "Add to Queue" at bounding box center [1345, 274] width 58 height 12
click at [726, 272] on div "Add to Queue" at bounding box center [1345, 274] width 91 height 24
click at [726, 272] on span "Add to Queue" at bounding box center [1352, 274] width 58 height 12
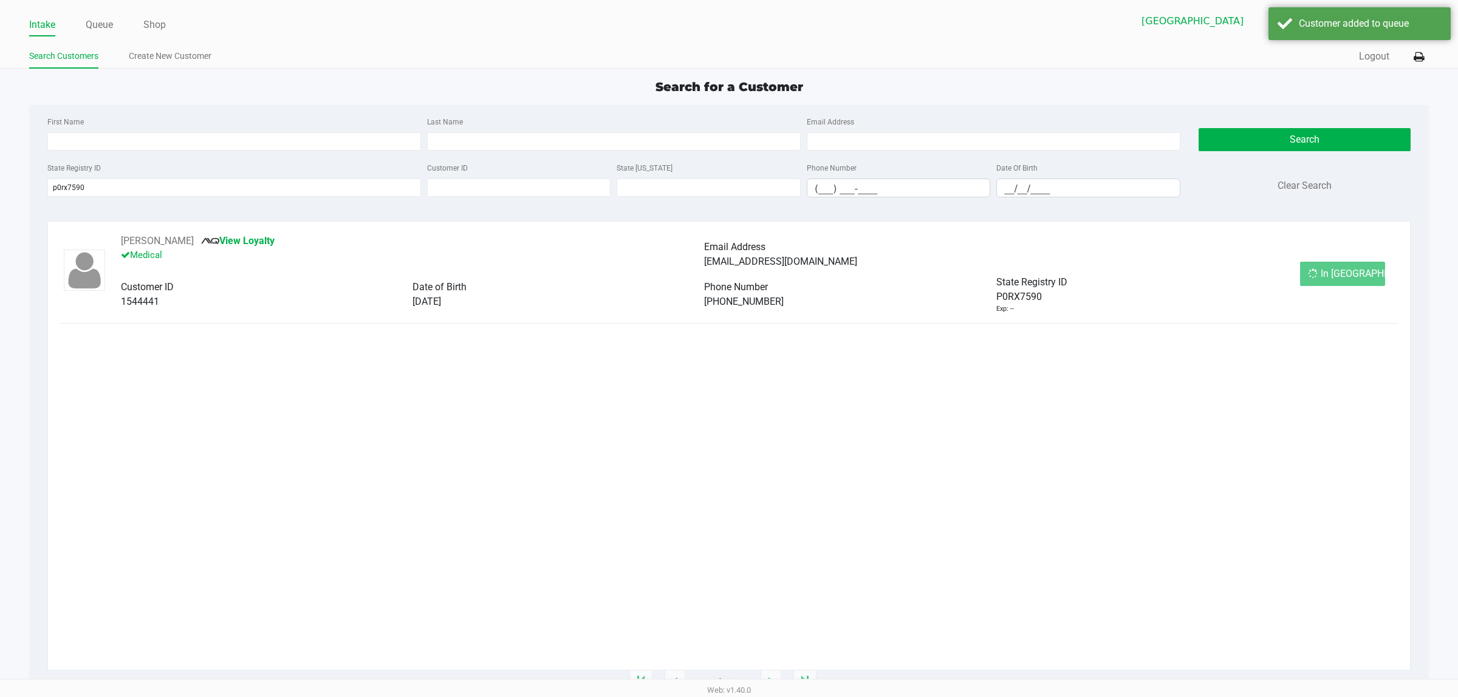
click at [726, 272] on div "In [GEOGRAPHIC_DATA]" at bounding box center [1342, 274] width 85 height 24
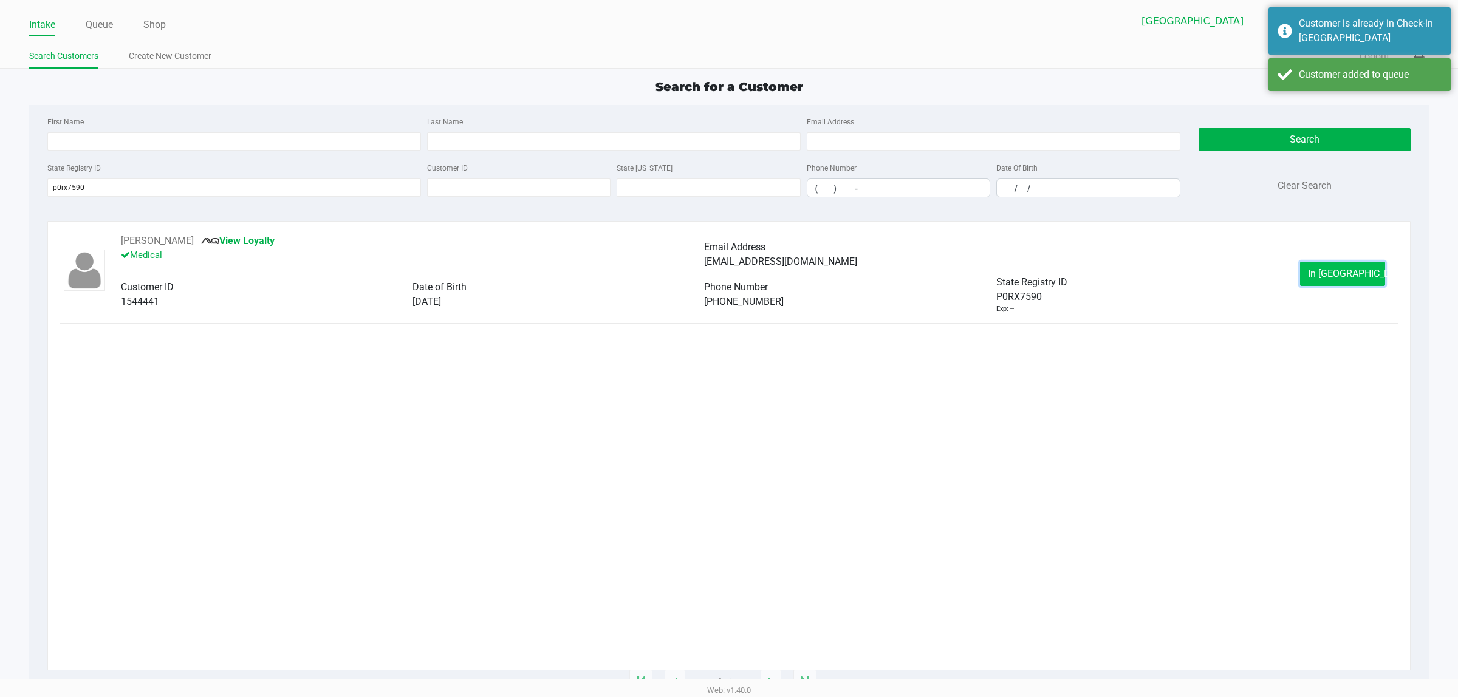
click at [726, 283] on button "In [GEOGRAPHIC_DATA]" at bounding box center [1342, 274] width 85 height 24
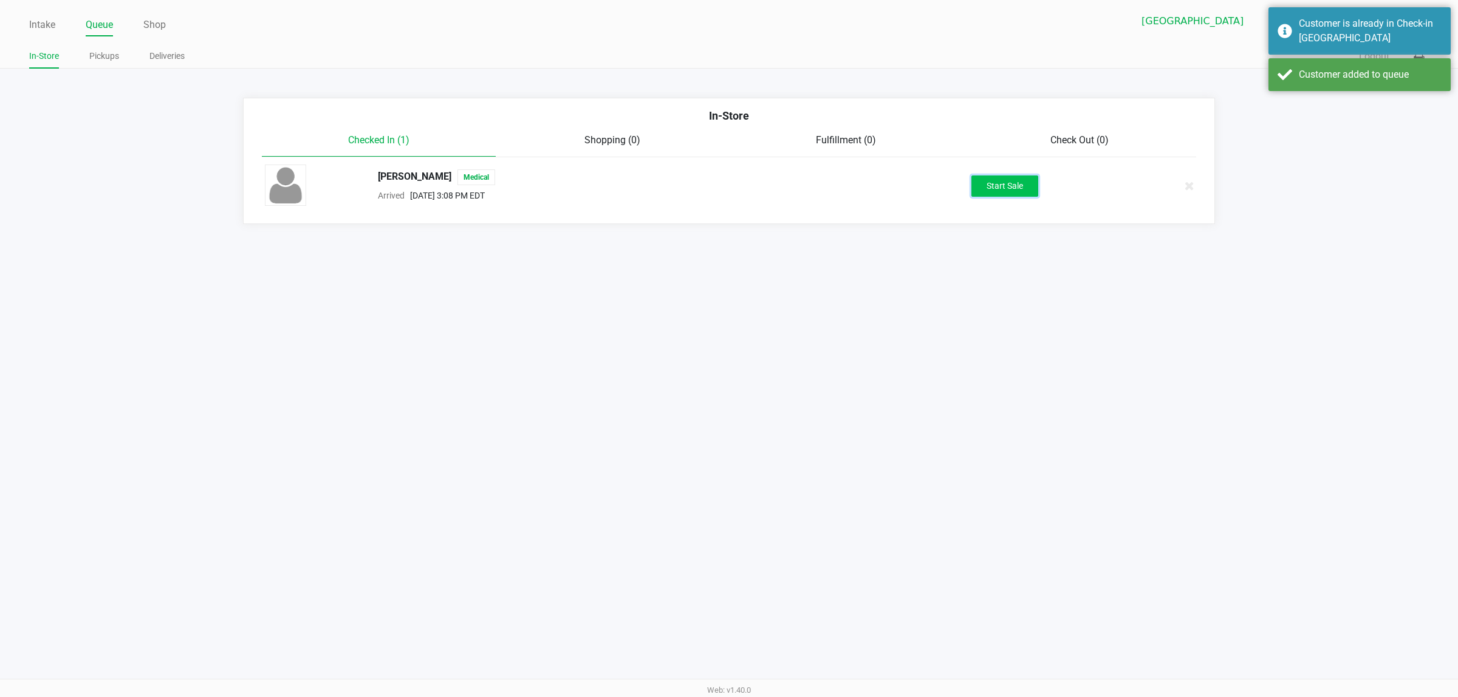
click at [726, 183] on button "Start Sale" at bounding box center [1004, 186] width 67 height 21
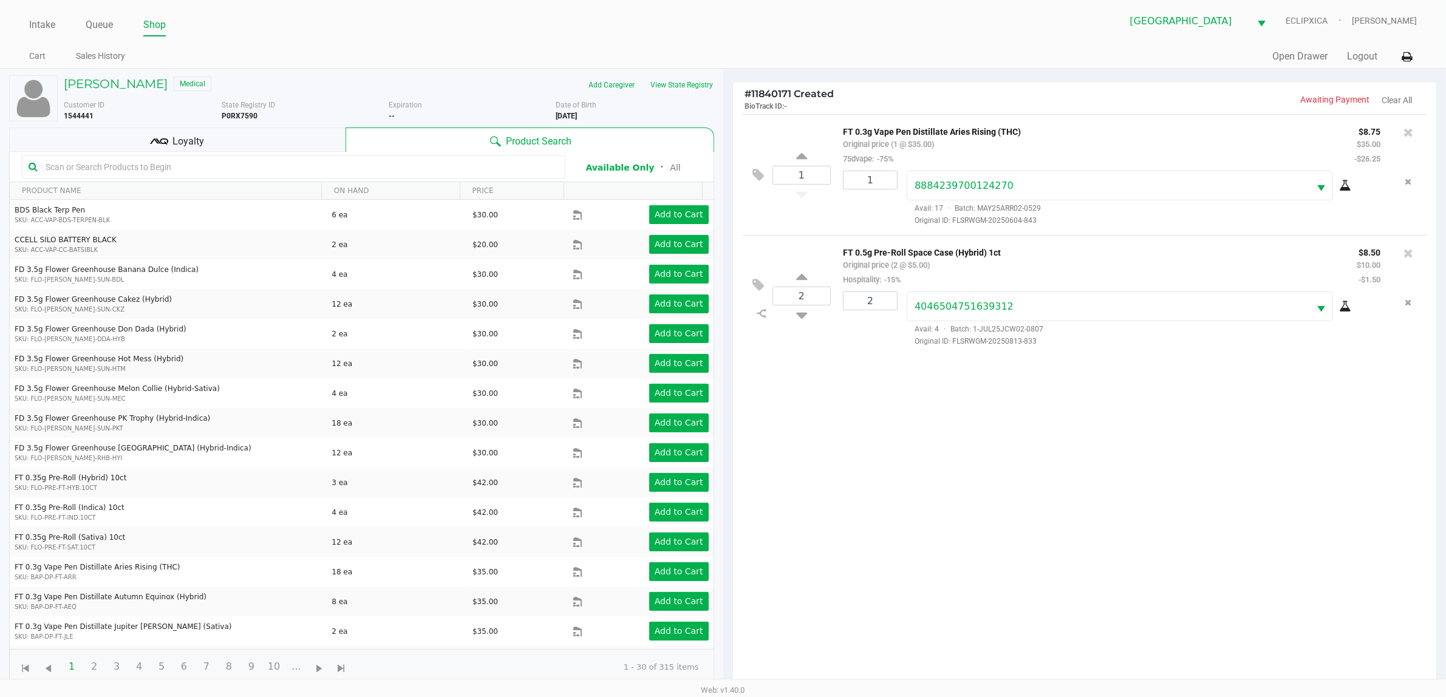
click at [232, 155] on div at bounding box center [294, 166] width 544 height 23
click at [232, 143] on div "Loyalty" at bounding box center [177, 140] width 336 height 24
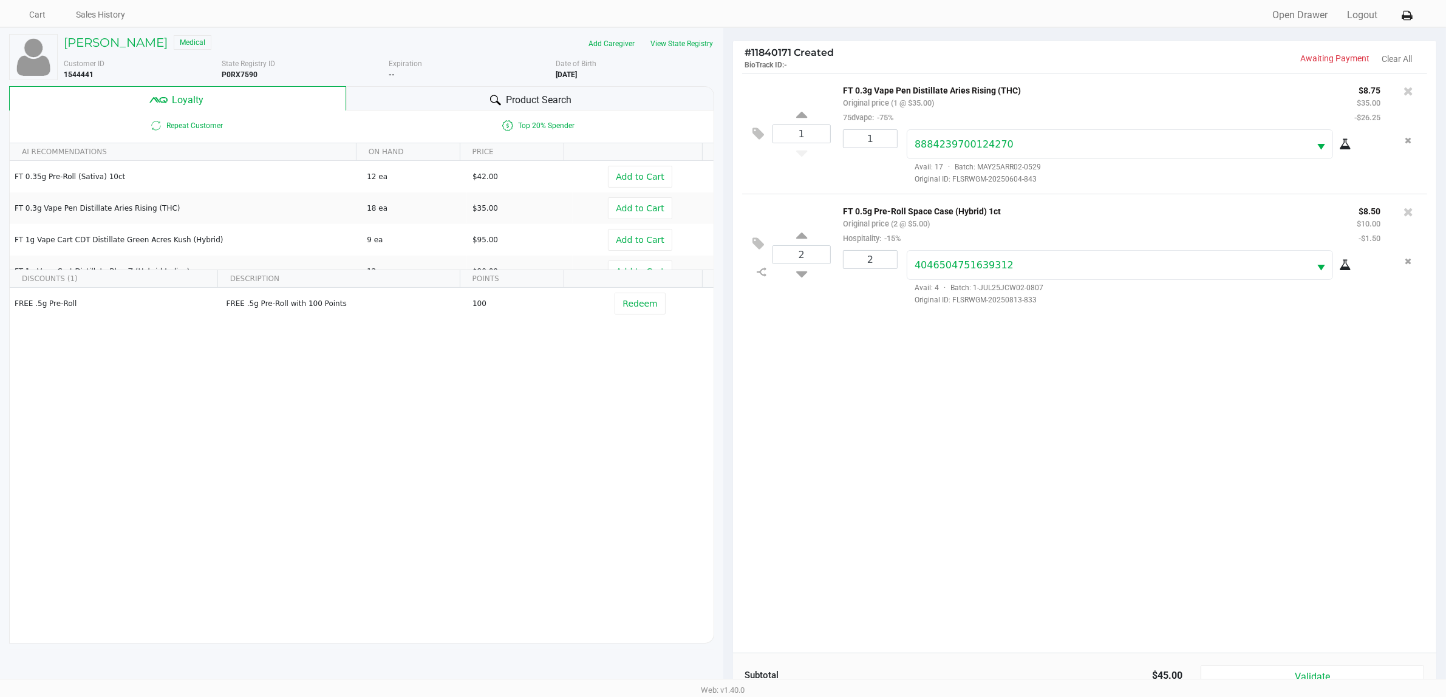
scroll to position [147, 0]
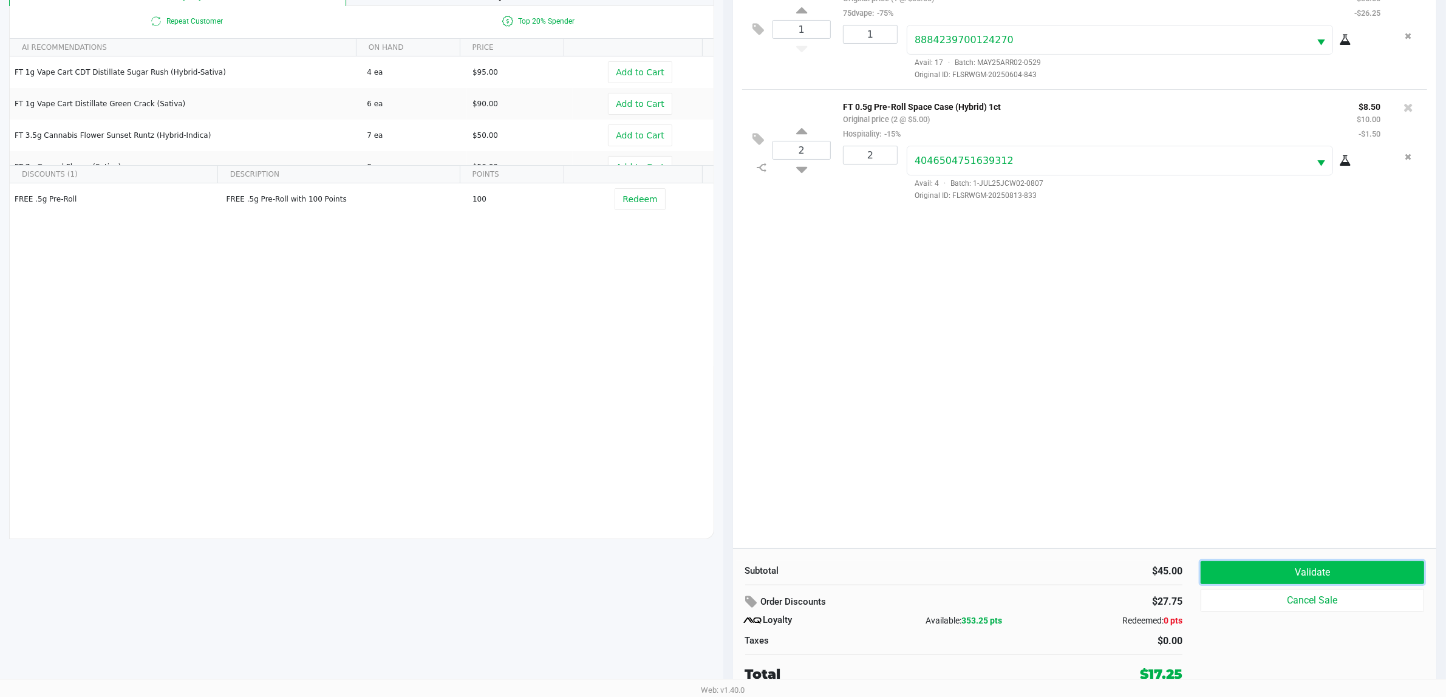
click at [726, 571] on button "Validate" at bounding box center [1312, 572] width 223 height 23
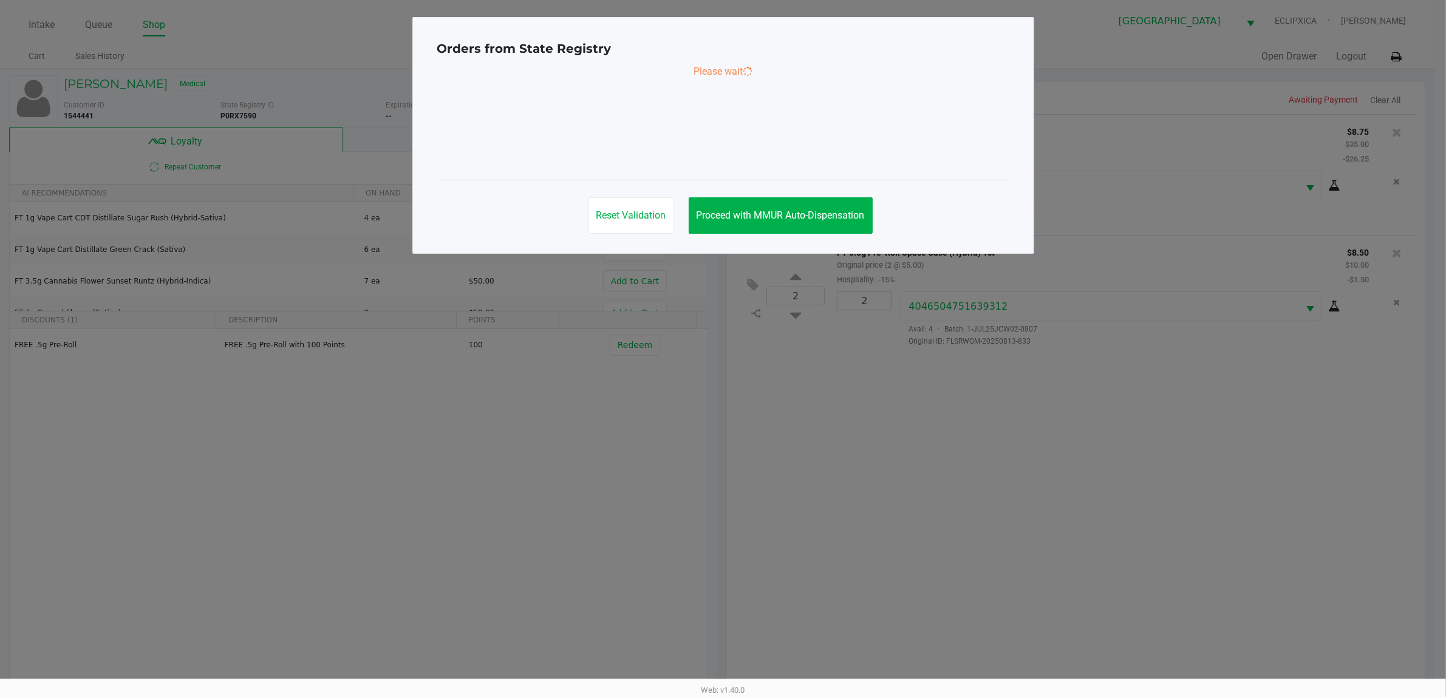
scroll to position [0, 0]
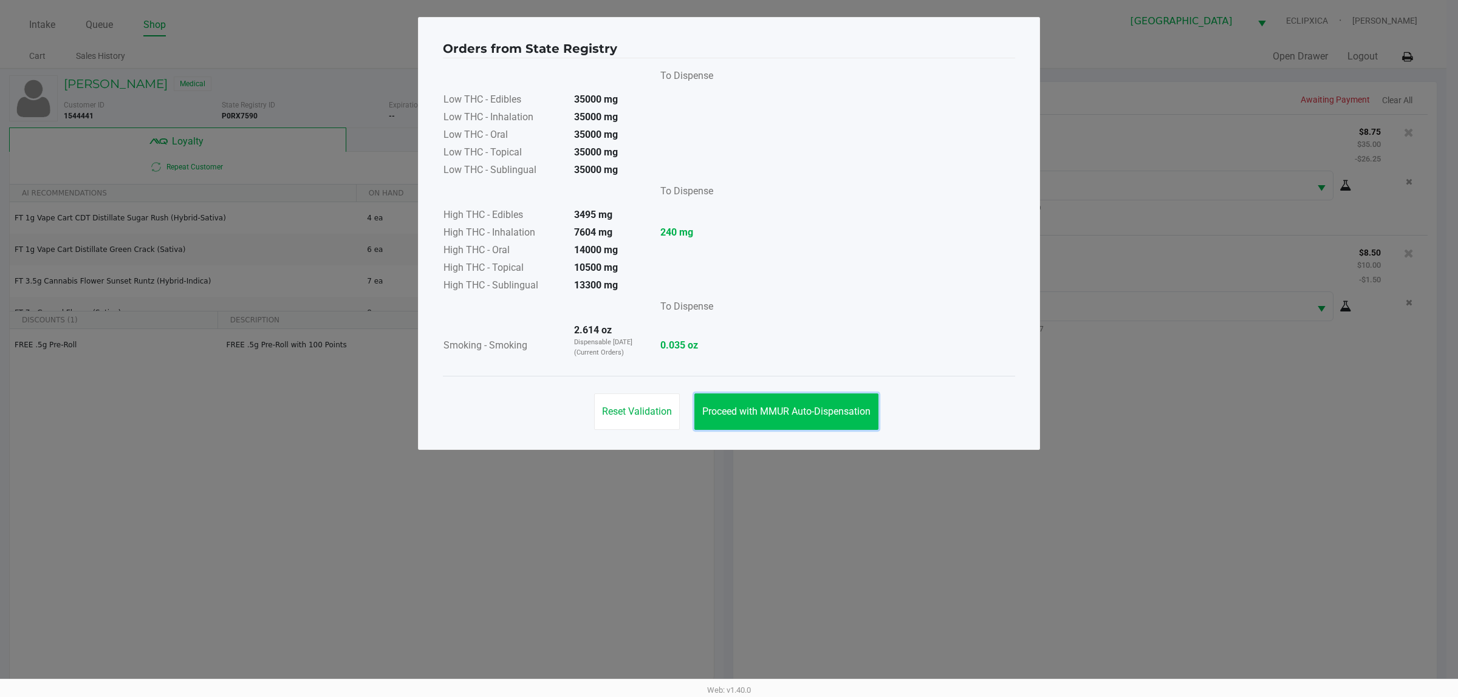
click at [726, 396] on button "Proceed with MMUR Auto-Dispensation" at bounding box center [786, 412] width 184 height 36
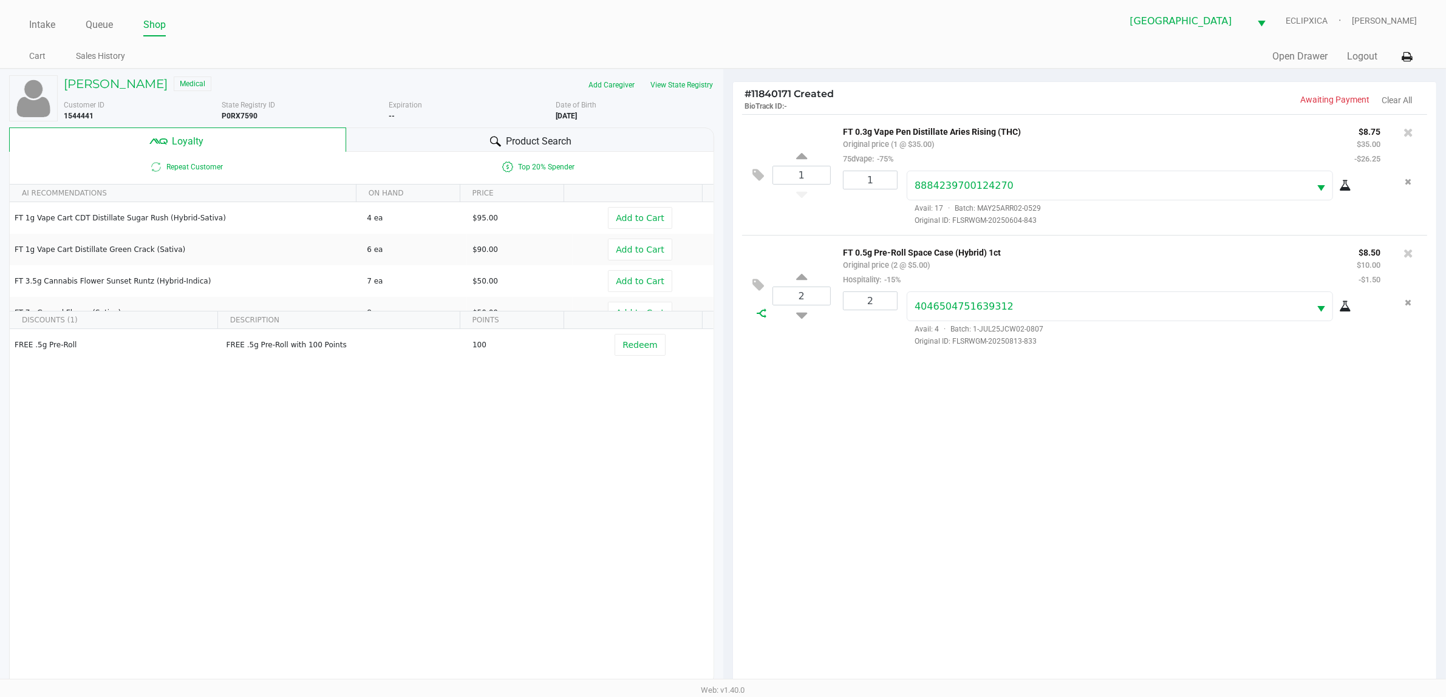
click at [726, 316] on icon at bounding box center [762, 314] width 10 height 10
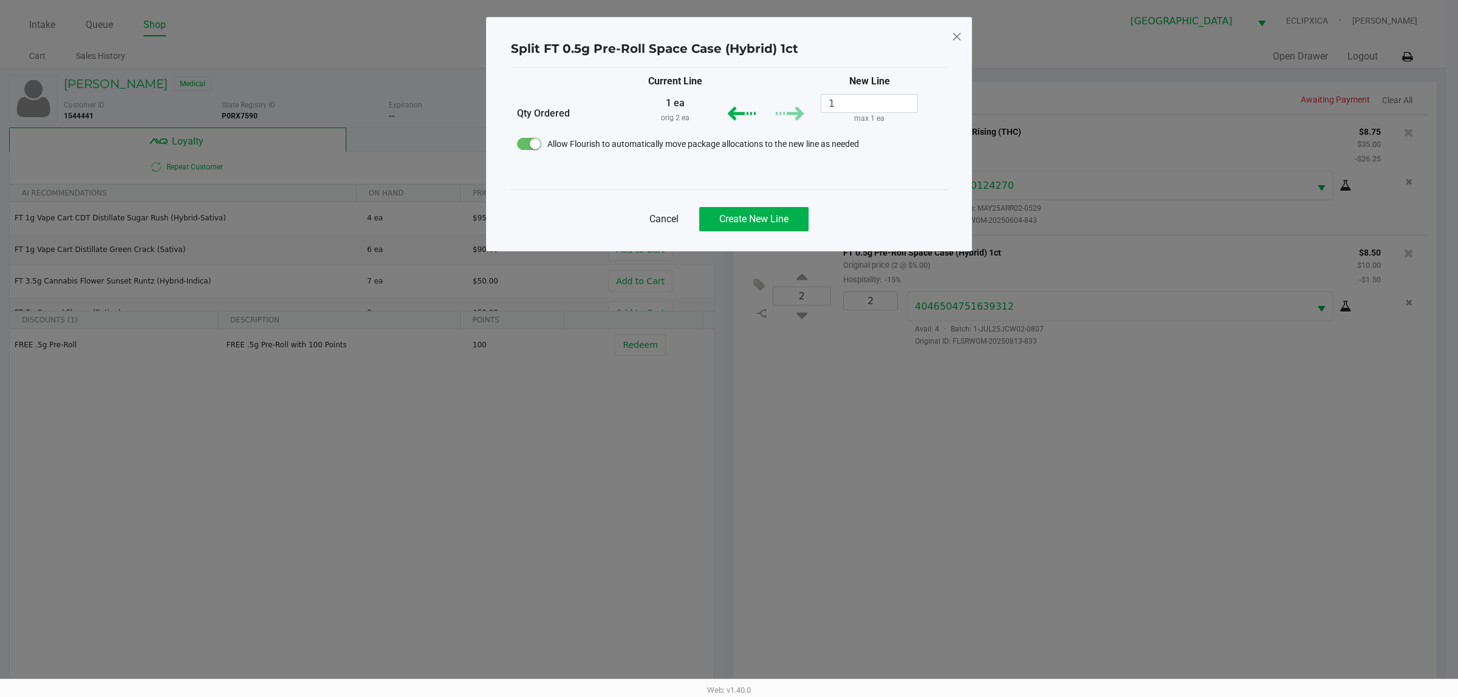
click at [726, 205] on div "Cancel Create New Line" at bounding box center [729, 213] width 436 height 49
click at [726, 219] on span "Create New Line" at bounding box center [753, 219] width 69 height 12
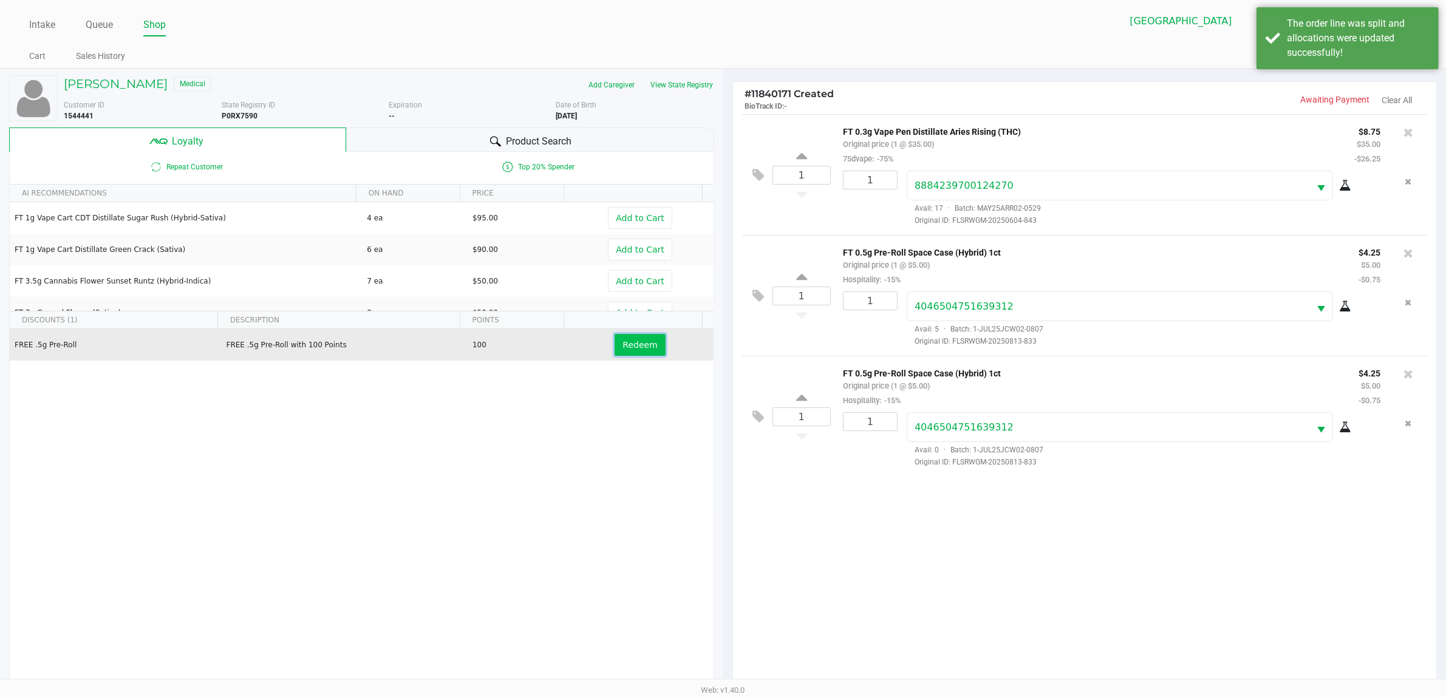
click at [646, 348] on button "Redeem" at bounding box center [640, 345] width 50 height 22
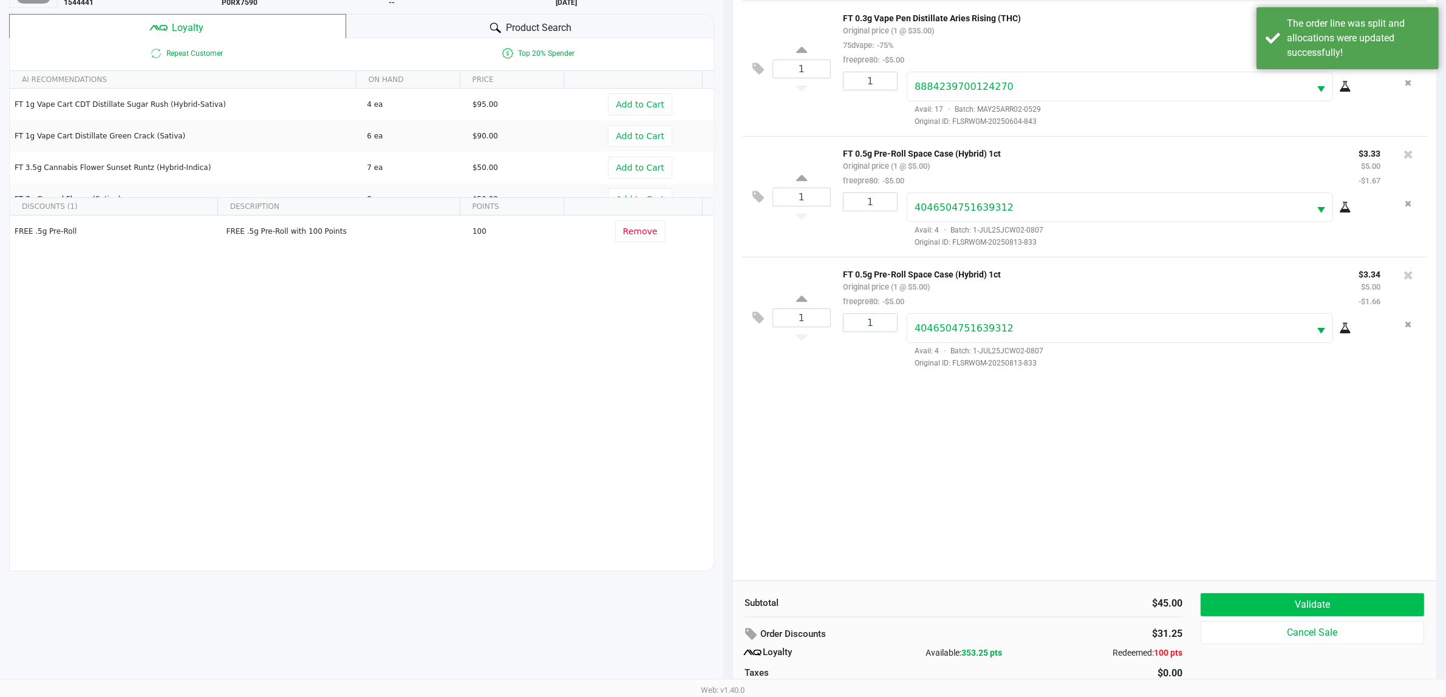
scroll to position [147, 0]
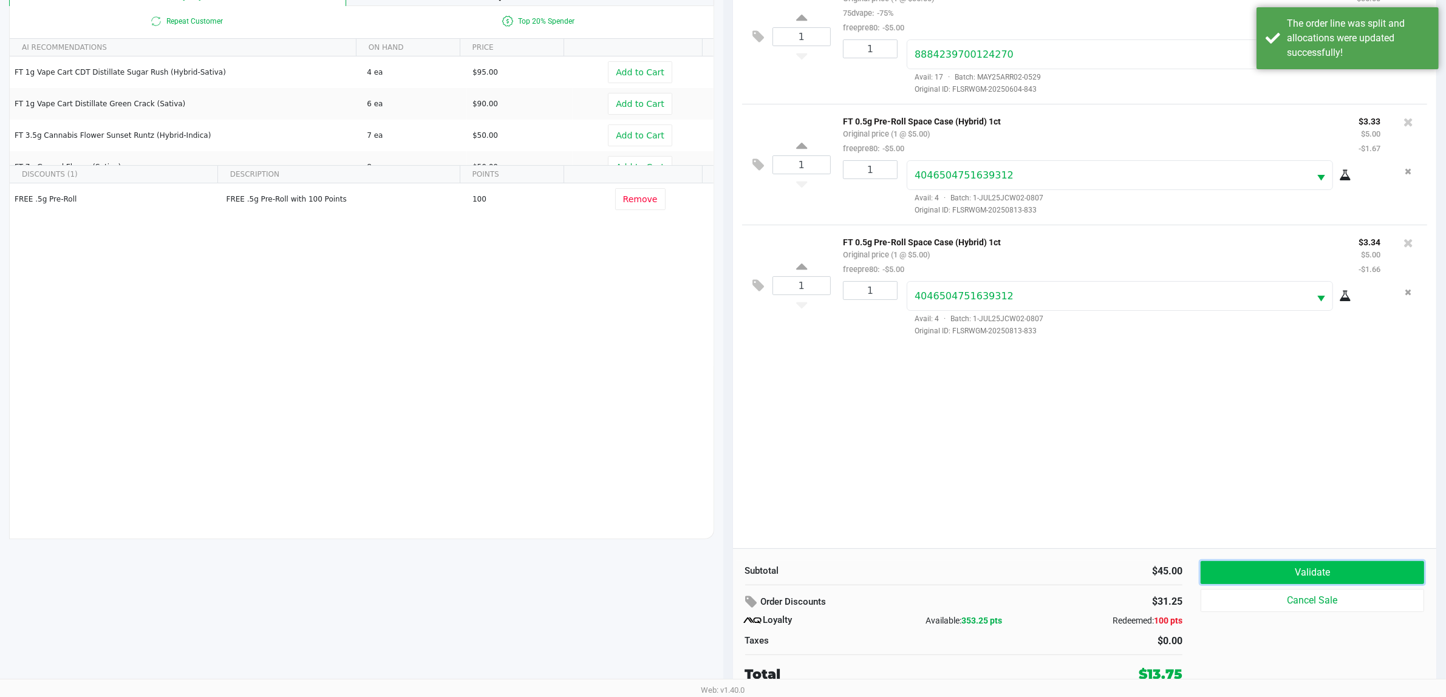
click at [726, 576] on button "Validate" at bounding box center [1312, 572] width 223 height 23
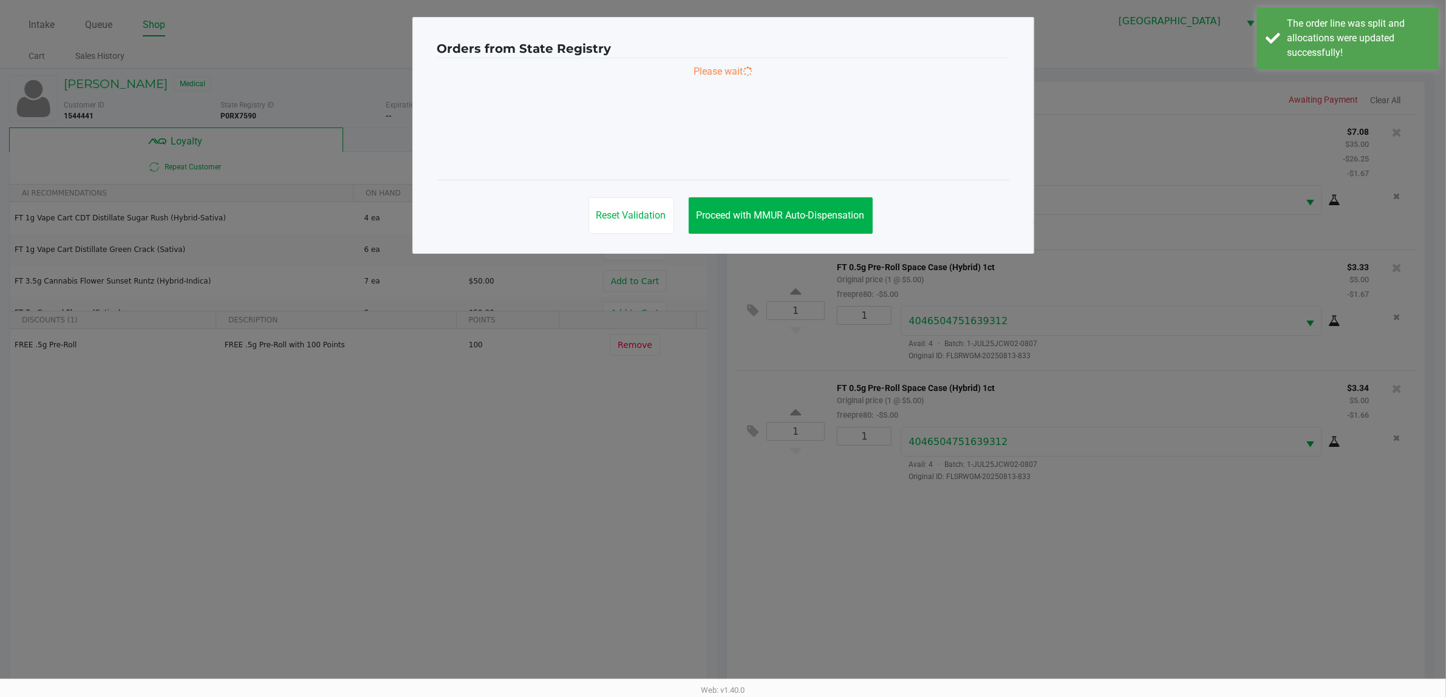
scroll to position [0, 0]
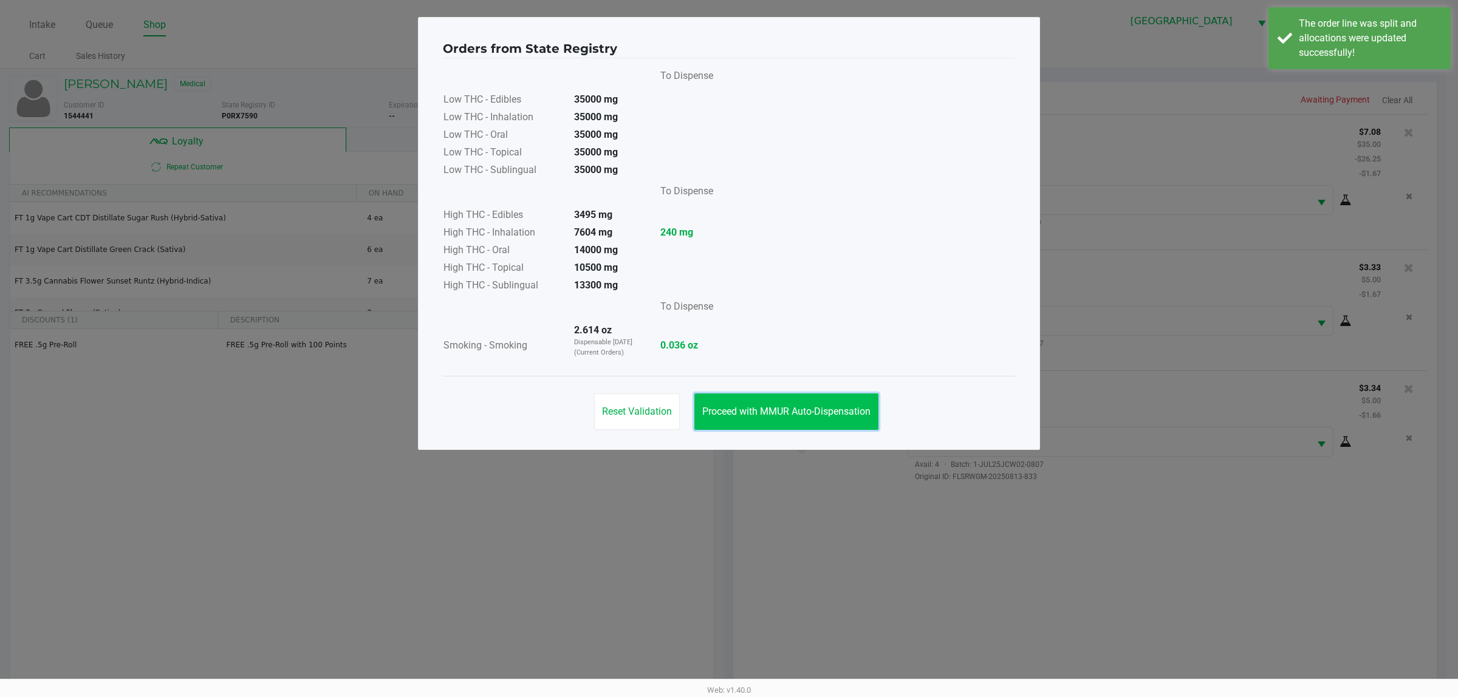
click at [726, 406] on span "Proceed with MMUR Auto-Dispensation" at bounding box center [786, 412] width 168 height 12
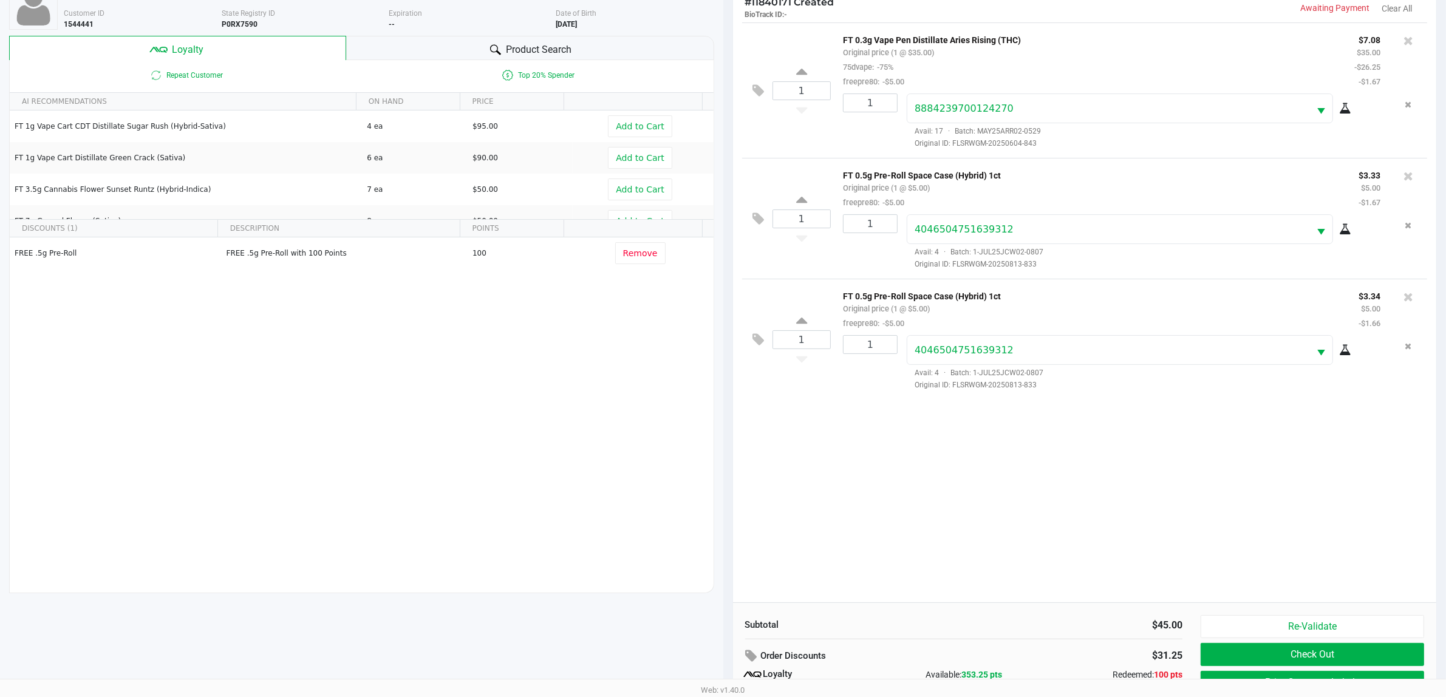
scroll to position [147, 0]
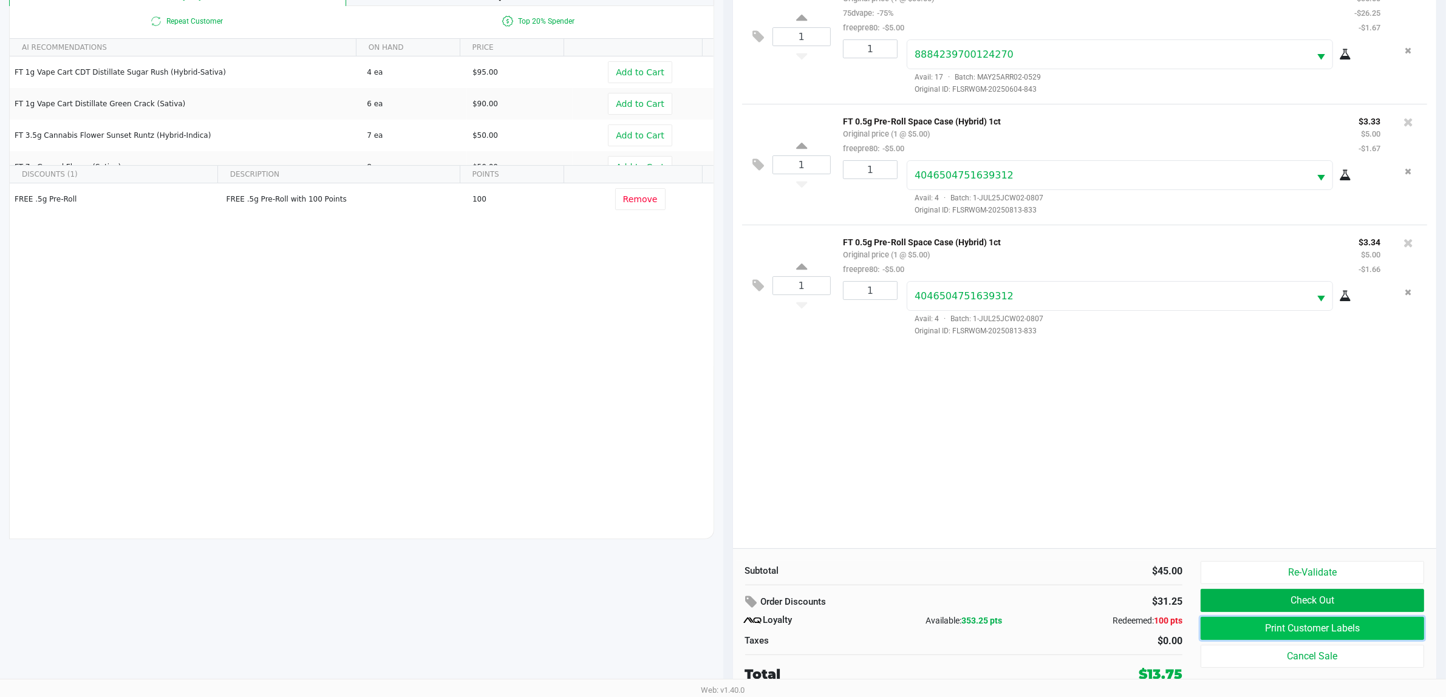
click at [726, 633] on button "Print Customer Labels" at bounding box center [1312, 628] width 223 height 23
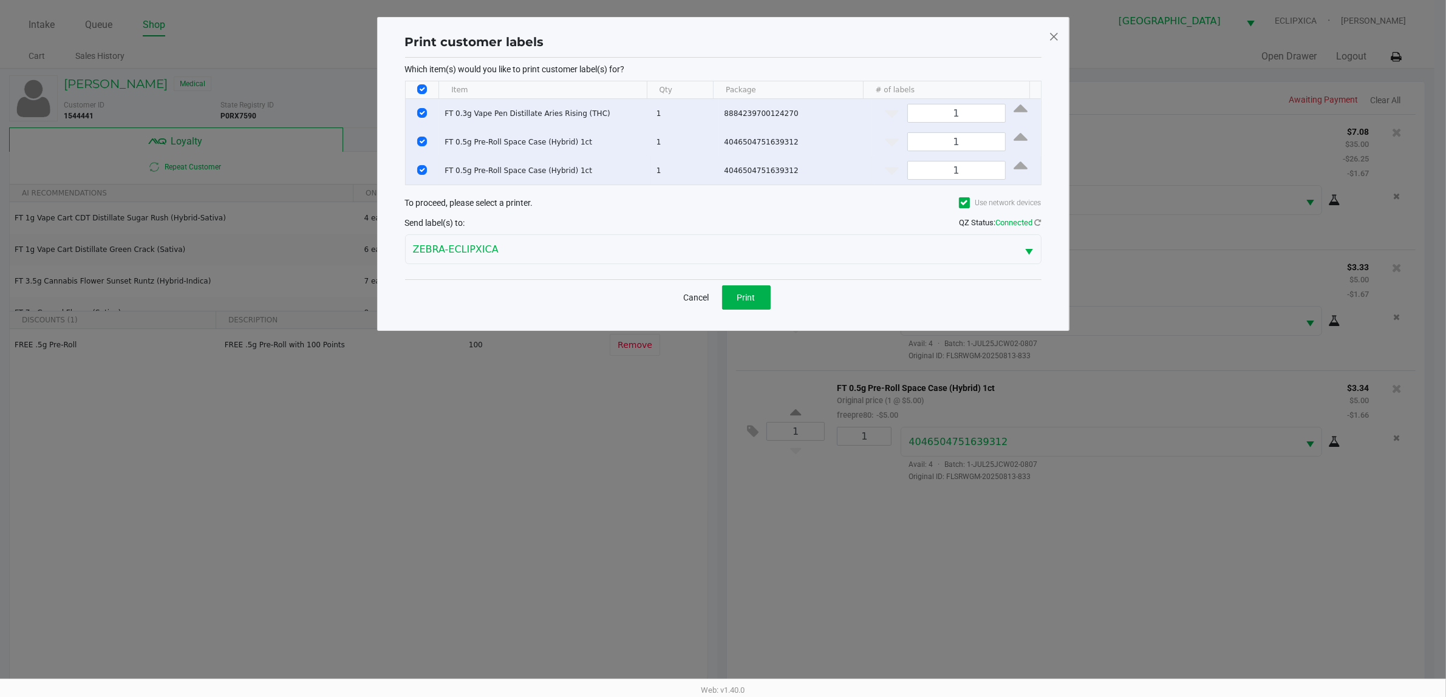
scroll to position [0, 0]
click at [726, 290] on button "Print" at bounding box center [752, 297] width 49 height 24
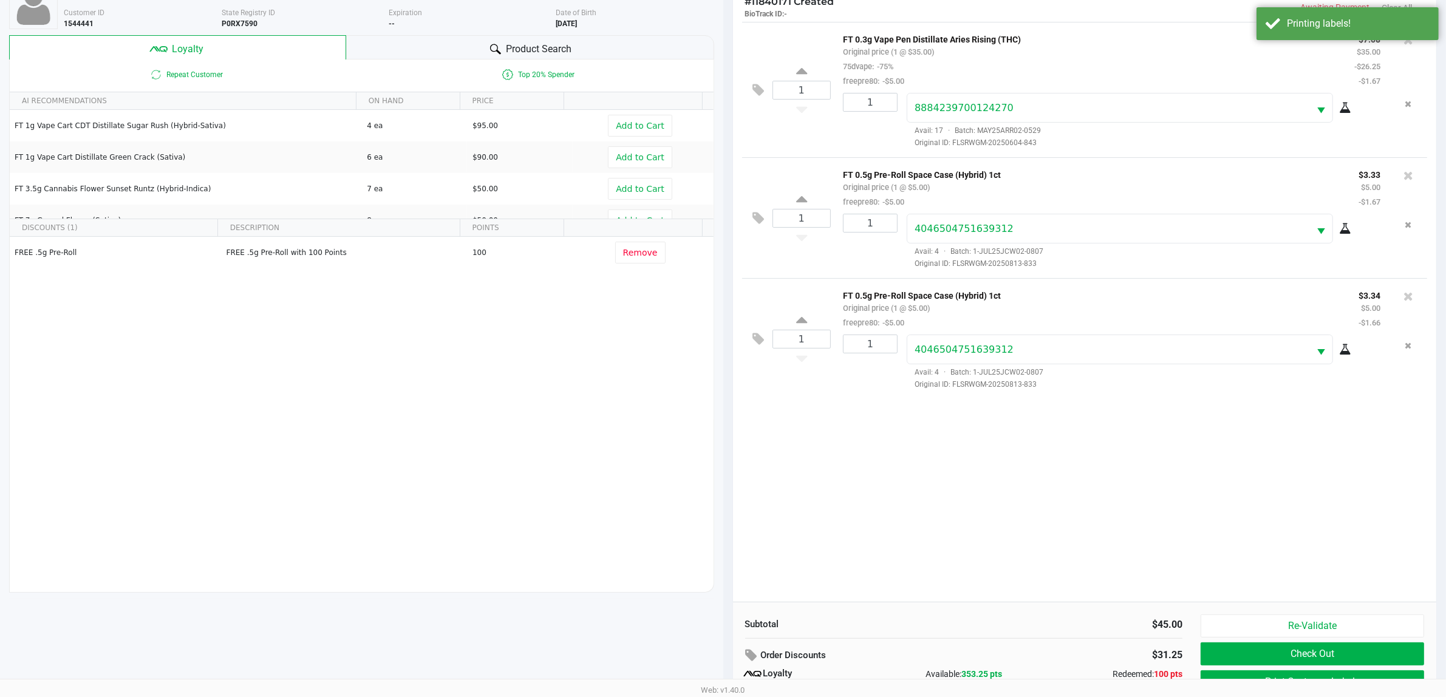
scroll to position [147, 0]
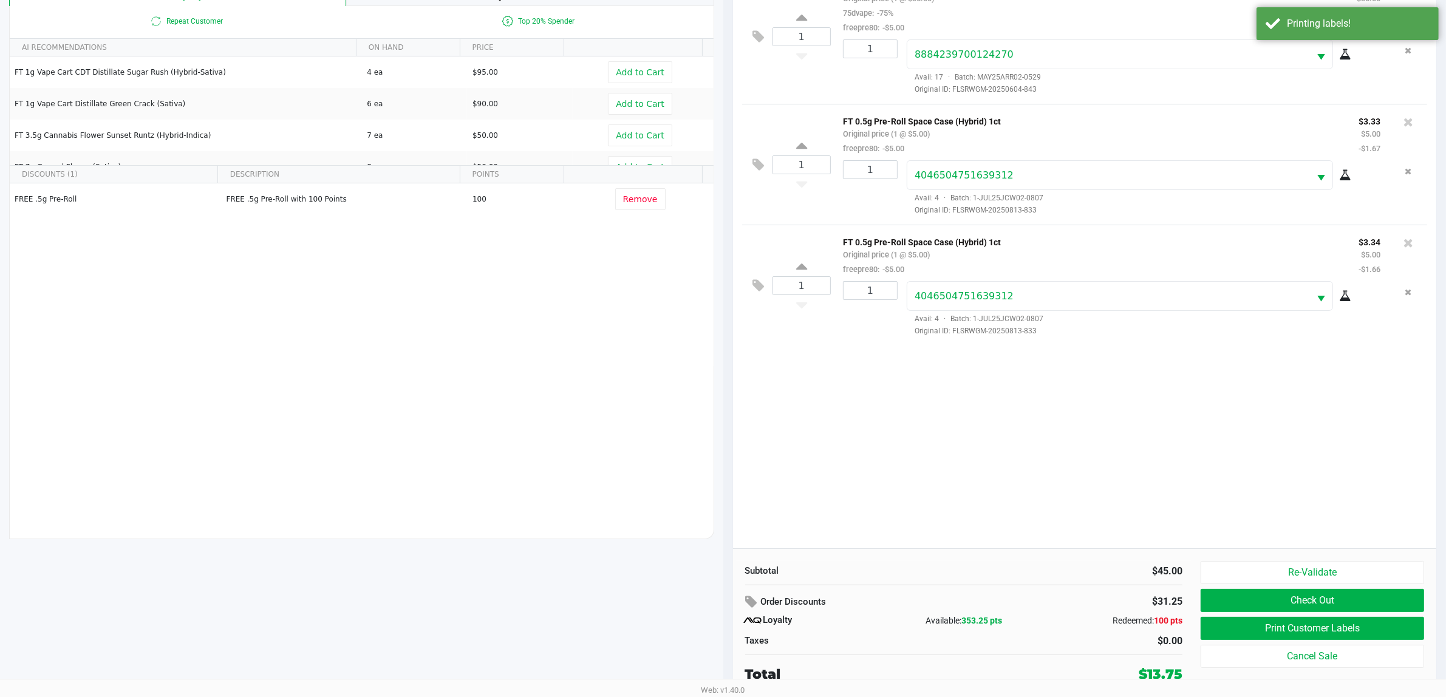
click at [726, 615] on div "Re-Validate Check Out Print Customer Labels Cancel Sale" at bounding box center [1317, 622] width 233 height 123
click at [726, 605] on button "Check Out" at bounding box center [1312, 600] width 223 height 23
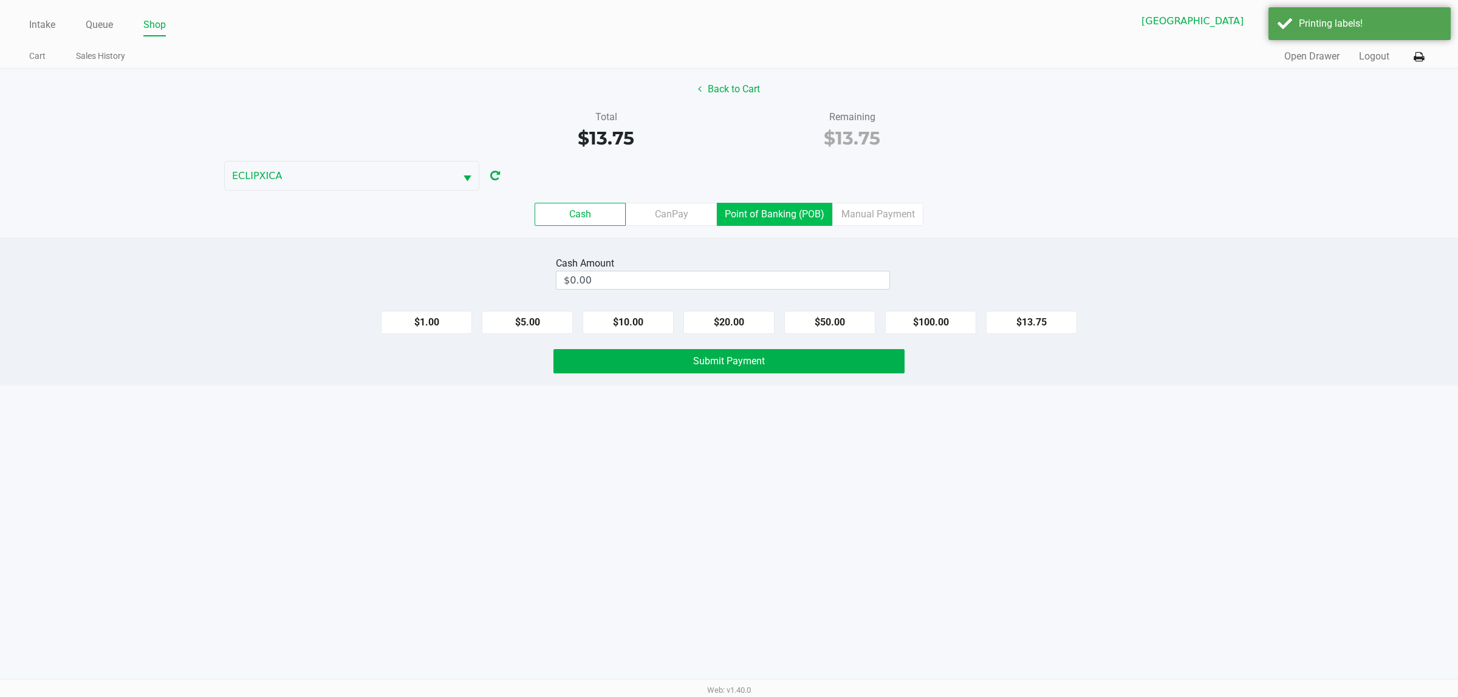
click at [726, 222] on label "Point of Banking (POB)" at bounding box center [774, 214] width 115 height 23
click at [0, 0] on 7 "Point of Banking (POB)" at bounding box center [0, 0] width 0 height 0
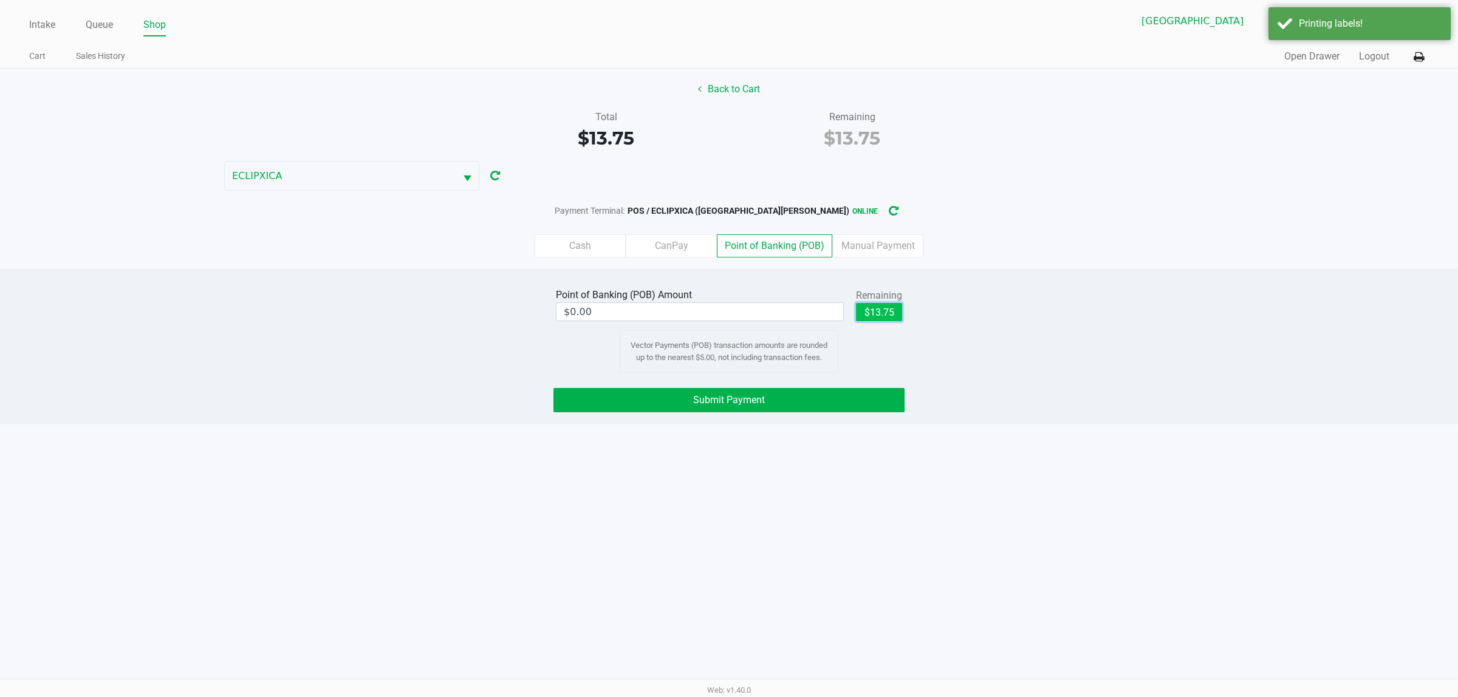
click at [726, 316] on button "$13.75" at bounding box center [879, 312] width 46 height 18
type input "$13.75"
click at [726, 397] on button "Submit Payment" at bounding box center [728, 400] width 351 height 24
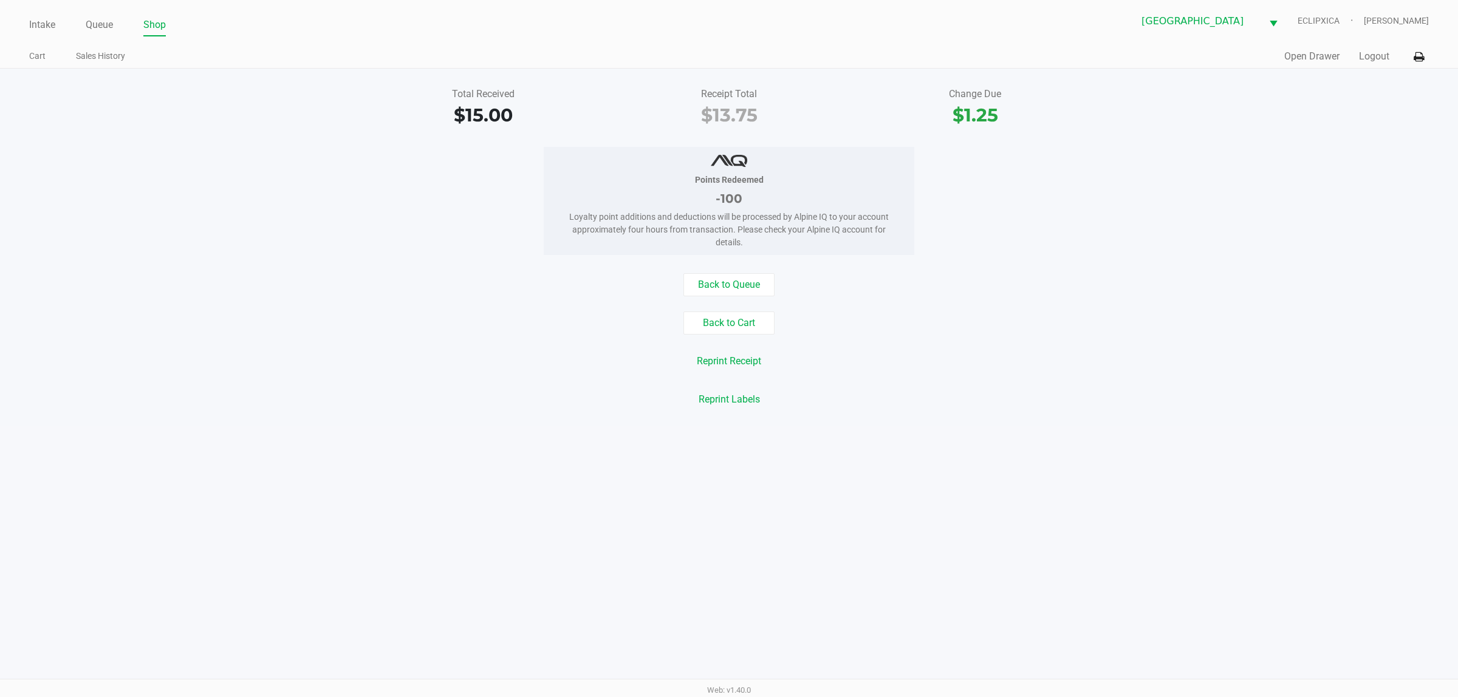
click at [199, 228] on div "Points Redeemed -100 Loyalty point additions and deductions will be processed b…" at bounding box center [729, 201] width 1476 height 108
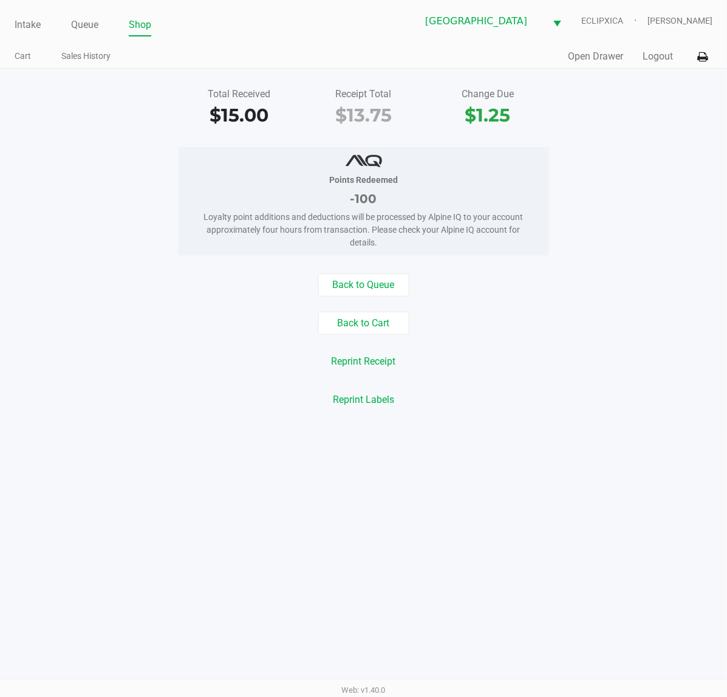
click at [655, 225] on div "Points Redeemed -100 Loyalty point additions and deductions will be processed b…" at bounding box center [363, 201] width 745 height 108
drag, startPoint x: 26, startPoint y: 26, endPoint x: 424, endPoint y: 56, distance: 399.0
click at [26, 25] on link "Intake" at bounding box center [28, 24] width 26 height 17
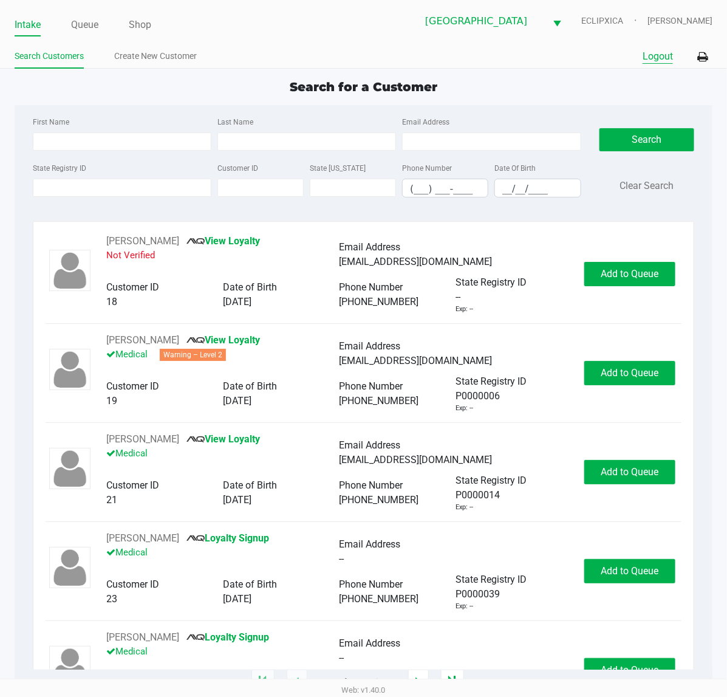
click at [662, 56] on button "Logout" at bounding box center [658, 56] width 30 height 15
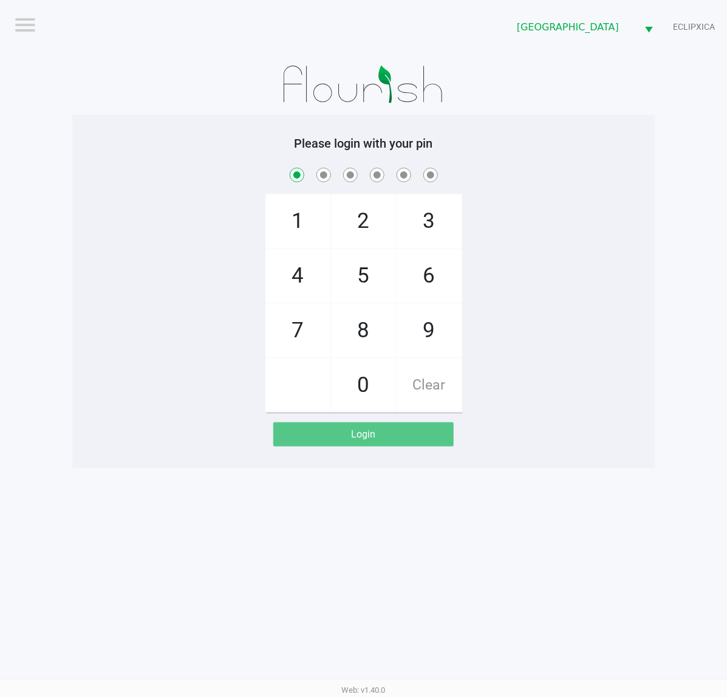
checkbox input "true"
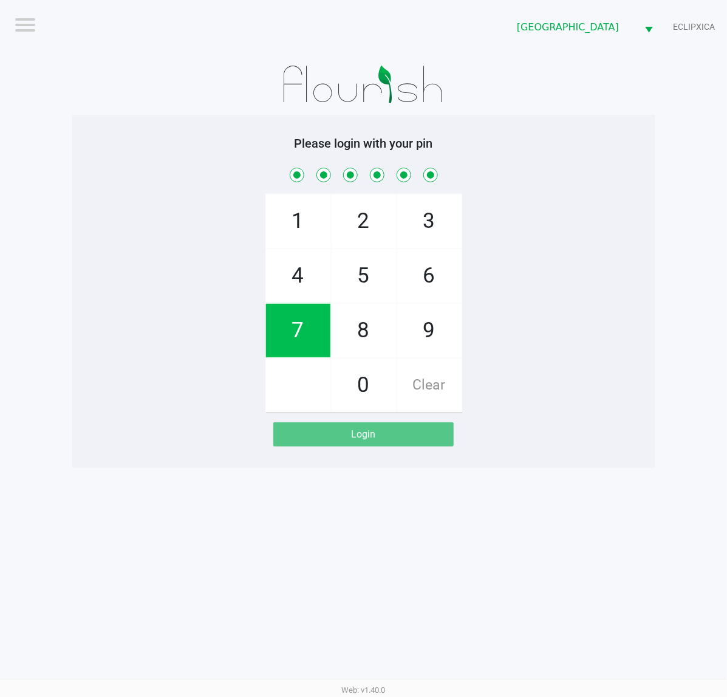
checkbox input "true"
